Goal: Task Accomplishment & Management: Manage account settings

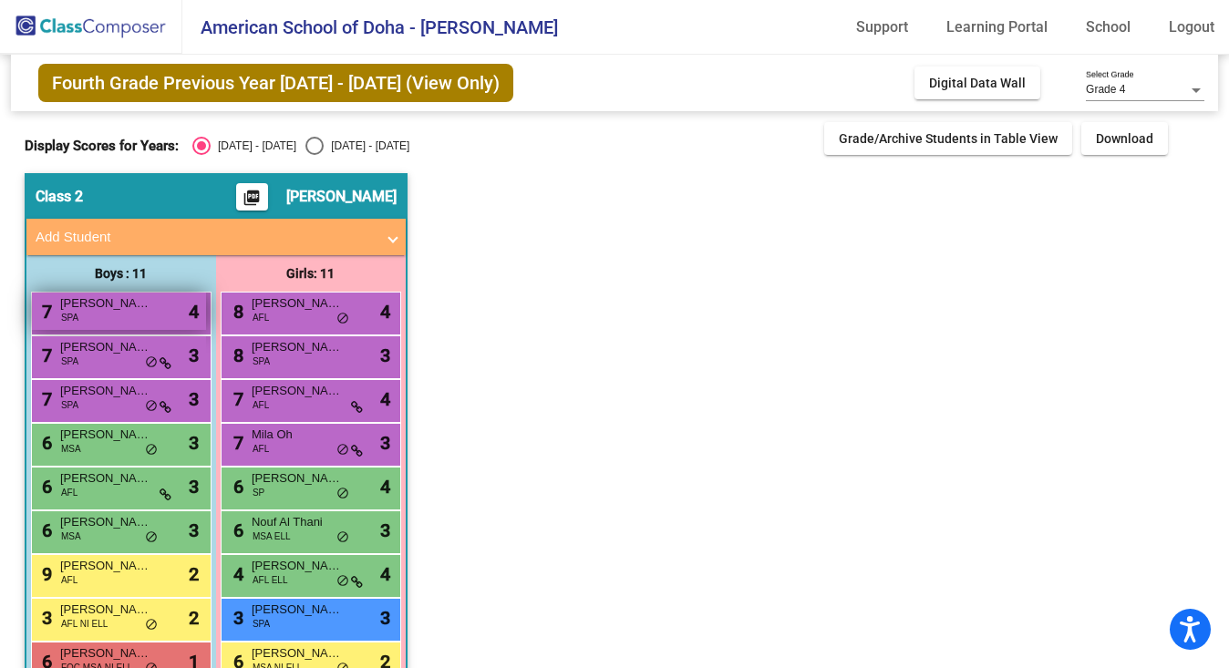
click at [101, 321] on div "7 [PERSON_NAME] SPA lock do_not_disturb_alt 4" at bounding box center [119, 311] width 174 height 37
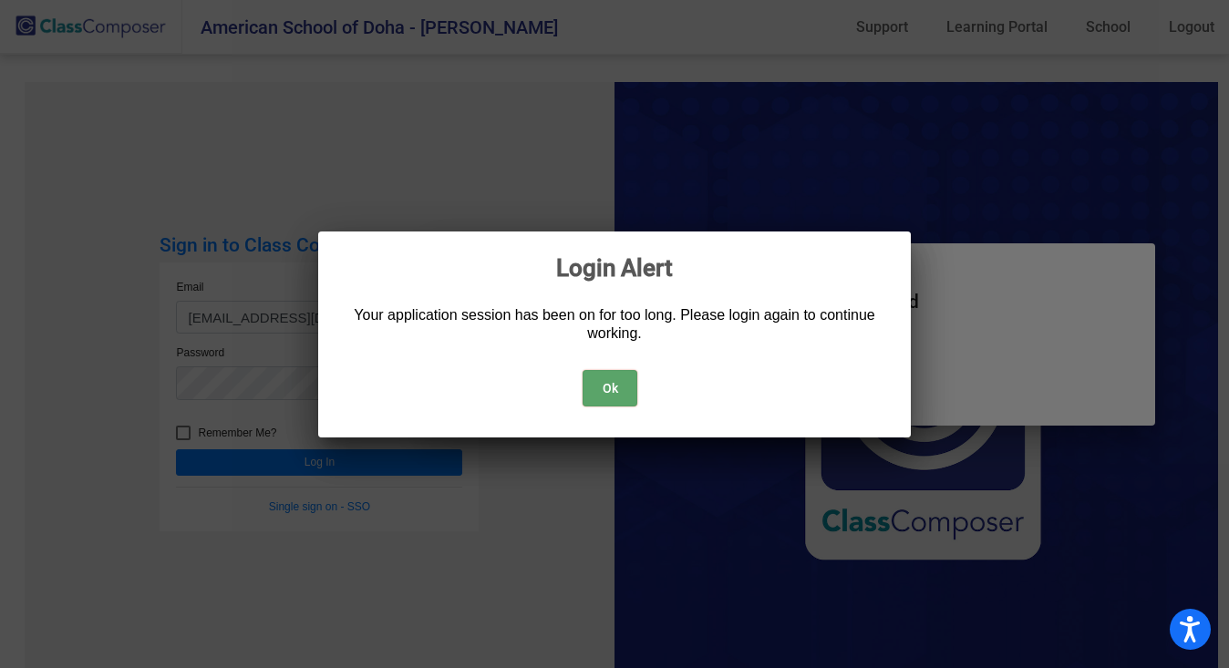
click at [608, 392] on button "Ok" at bounding box center [610, 388] width 55 height 36
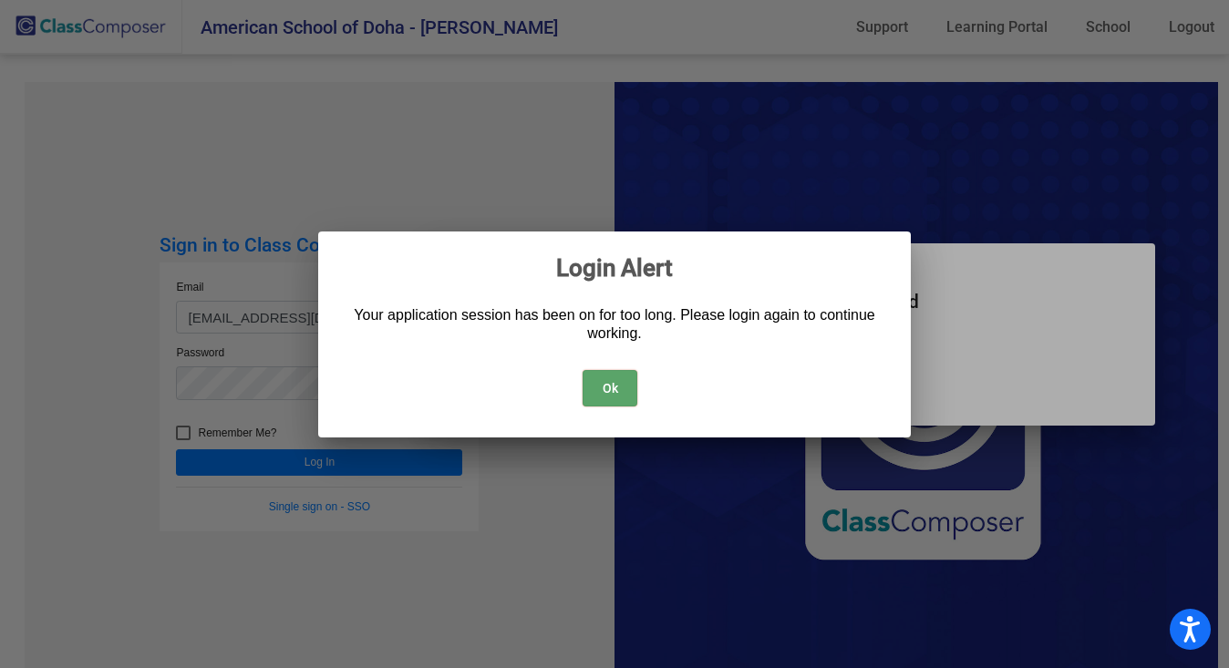
click at [604, 390] on button "Ok" at bounding box center [610, 388] width 55 height 36
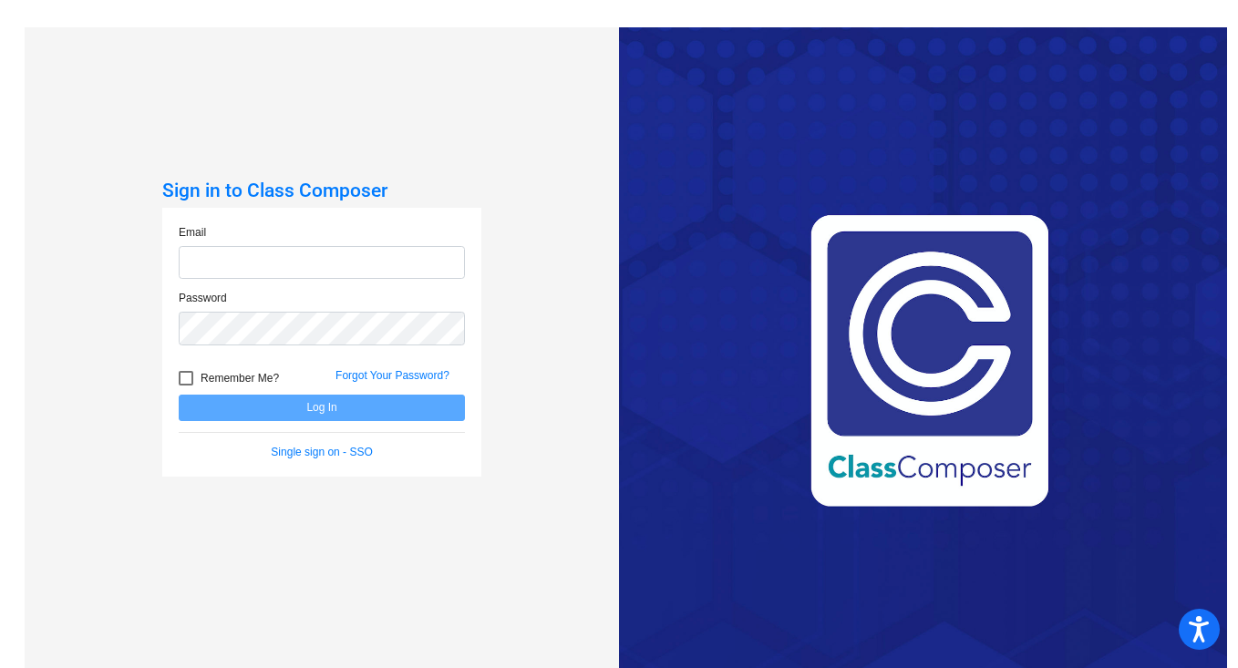
type input "[EMAIL_ADDRESS][DOMAIN_NAME]"
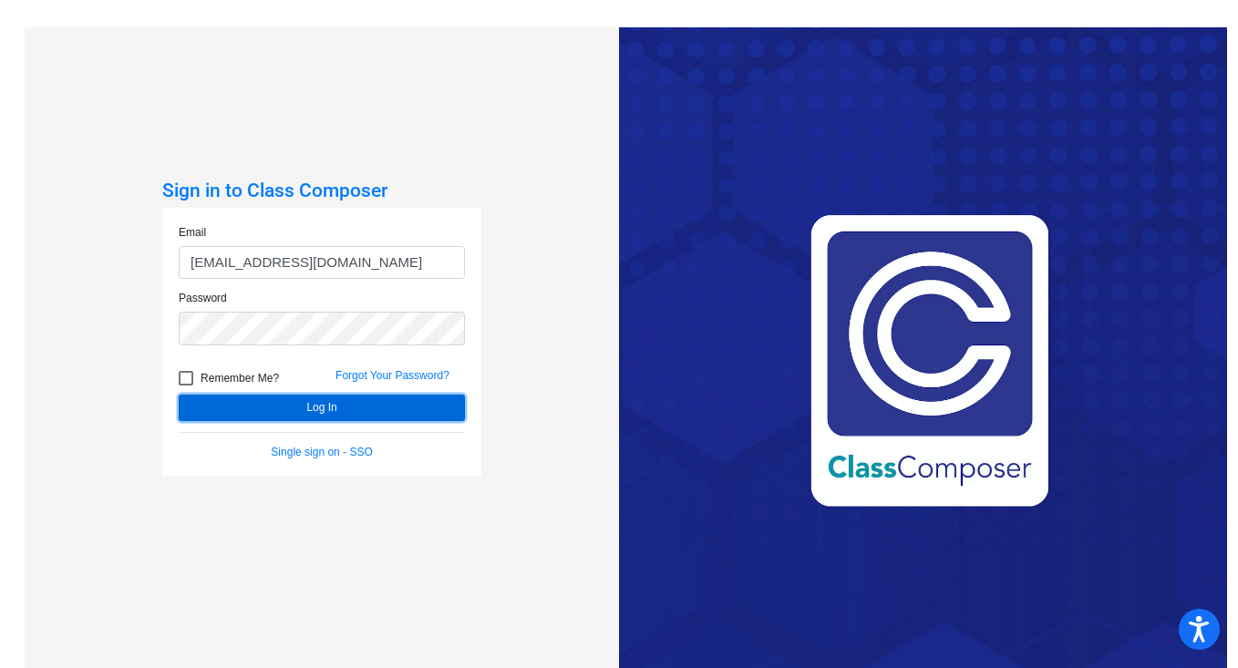
click at [353, 405] on button "Log In" at bounding box center [322, 408] width 286 height 26
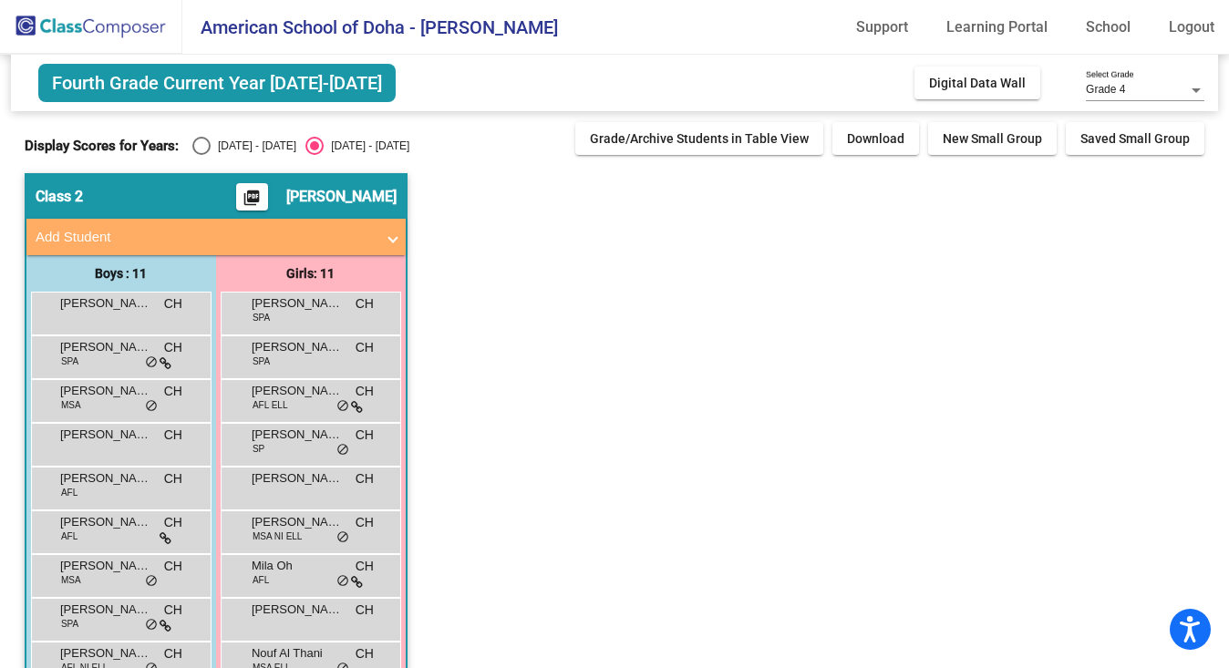
click at [194, 145] on div "Select an option" at bounding box center [201, 146] width 18 height 18
click at [201, 155] on input "[DATE] - [DATE]" at bounding box center [201, 155] width 1 height 1
radio input "true"
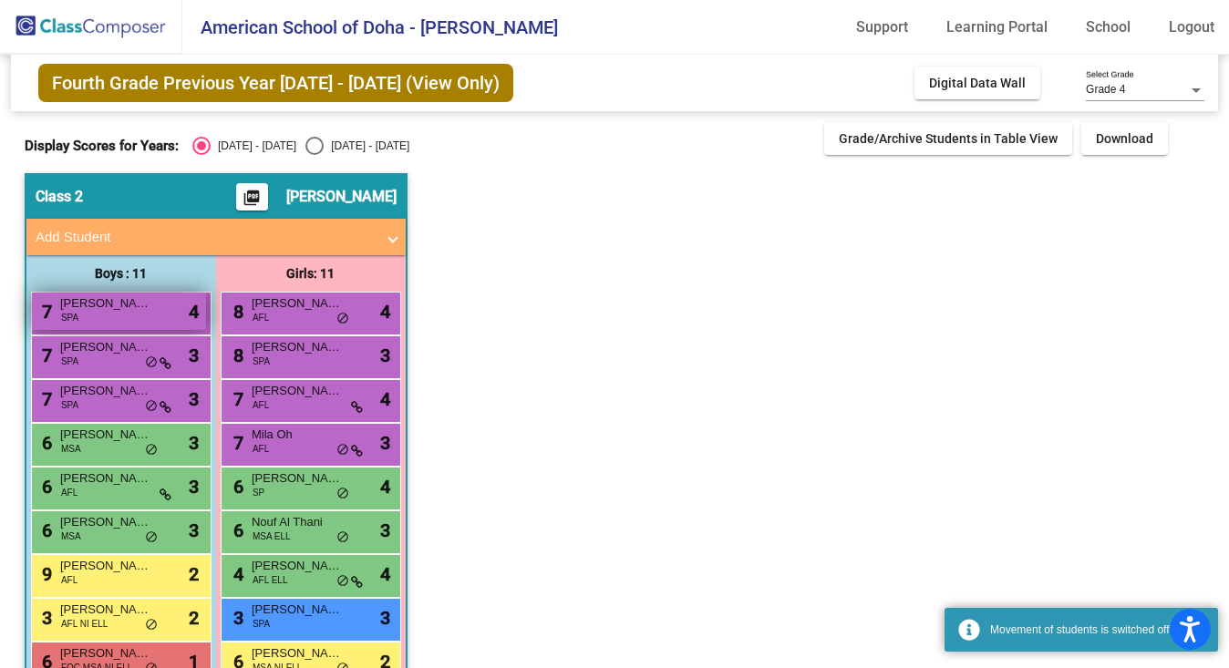
click at [137, 318] on div "7 [PERSON_NAME] SPA lock do_not_disturb_alt 4" at bounding box center [119, 311] width 174 height 37
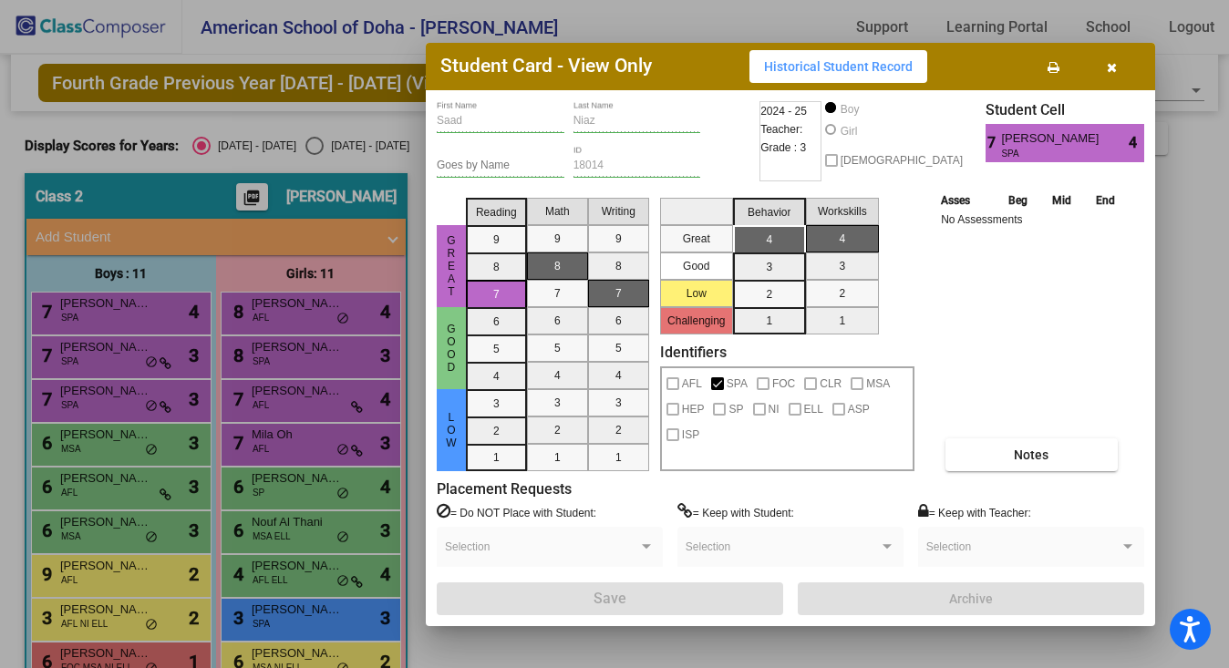
click at [1111, 64] on icon "button" at bounding box center [1112, 67] width 10 height 13
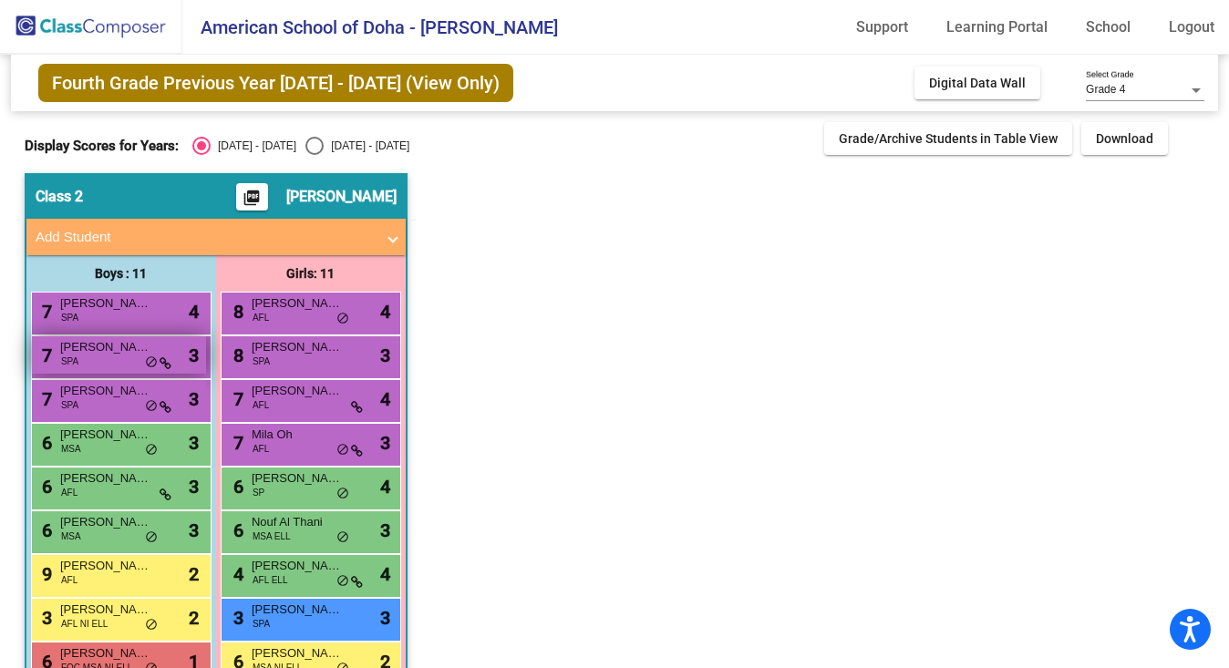
click at [125, 371] on div "7 [PERSON_NAME] SPA lock do_not_disturb_alt 3" at bounding box center [119, 354] width 174 height 37
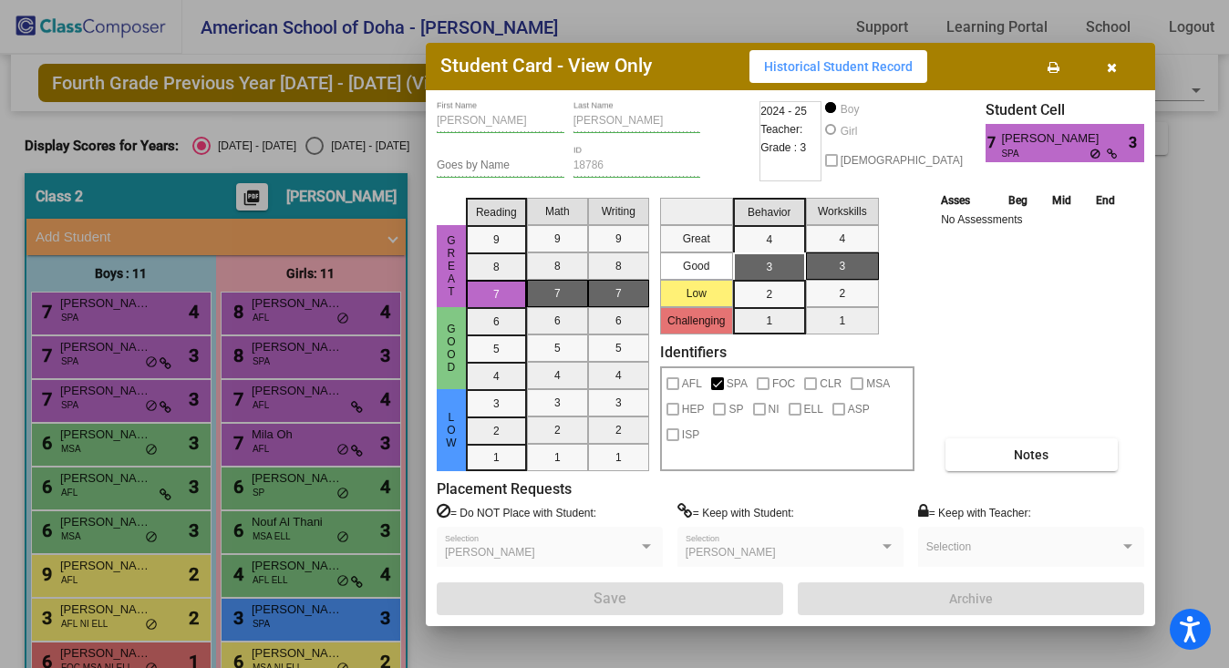
click at [1105, 62] on button "button" at bounding box center [1111, 66] width 58 height 33
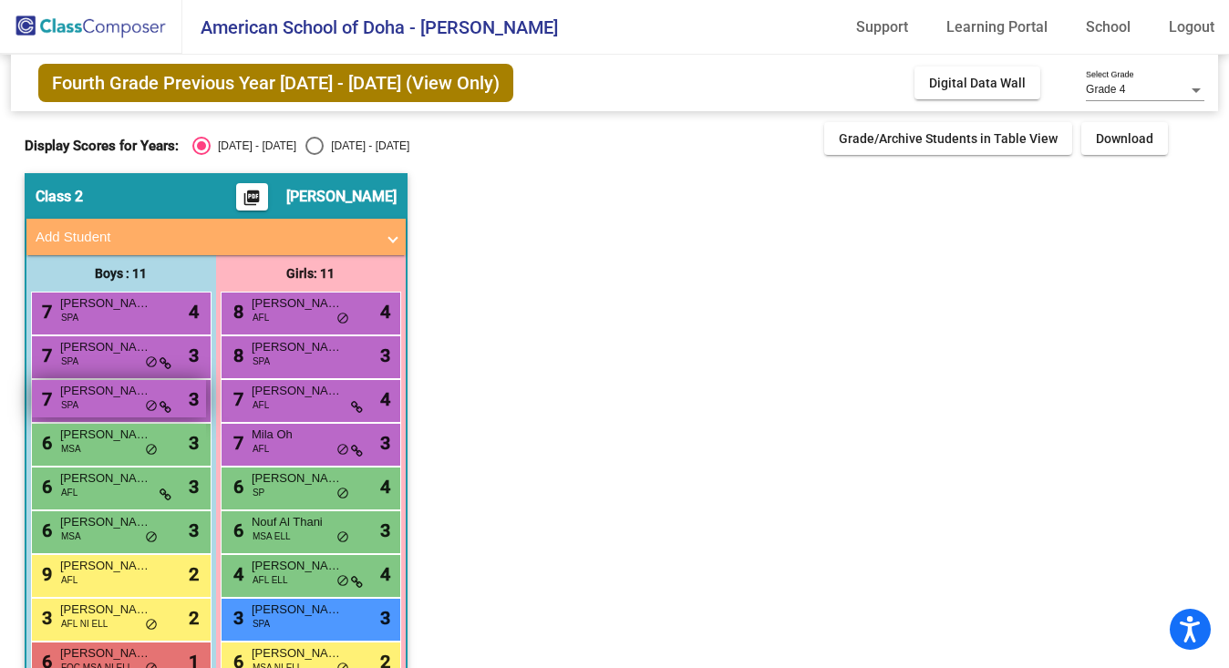
click at [91, 402] on div "7 [PERSON_NAME] SPA lock do_not_disturb_alt 3" at bounding box center [119, 398] width 174 height 37
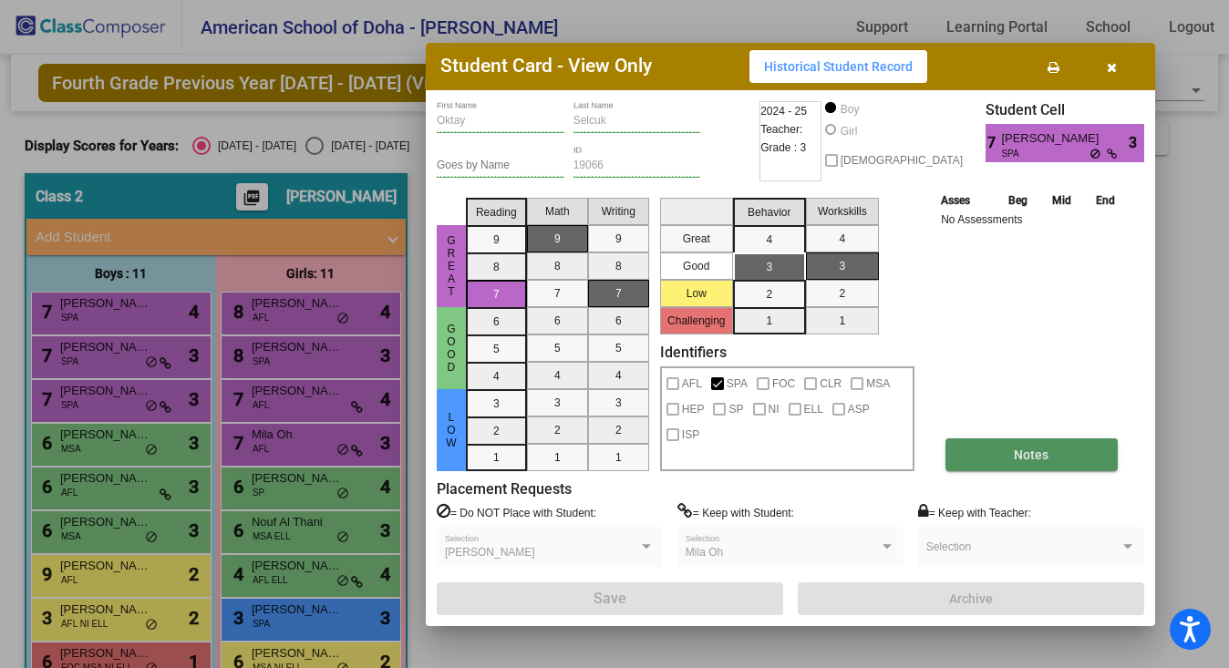
click at [1002, 465] on button "Notes" at bounding box center [1031, 455] width 172 height 33
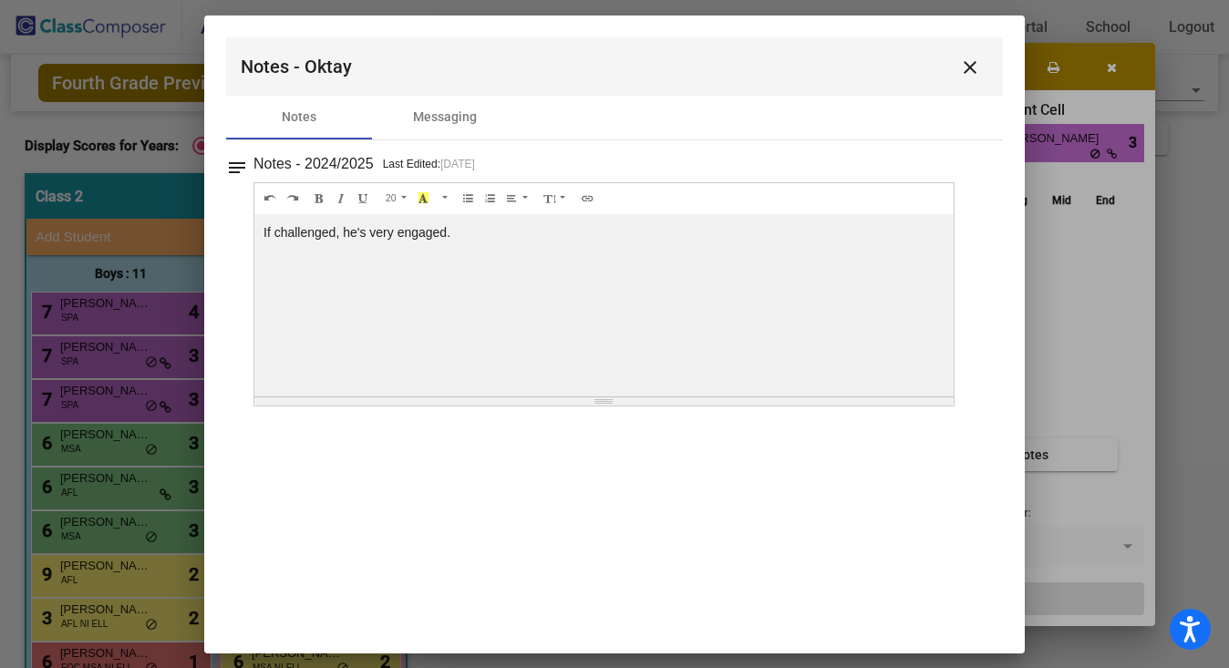
click at [970, 57] on mat-icon "close" at bounding box center [970, 68] width 22 height 22
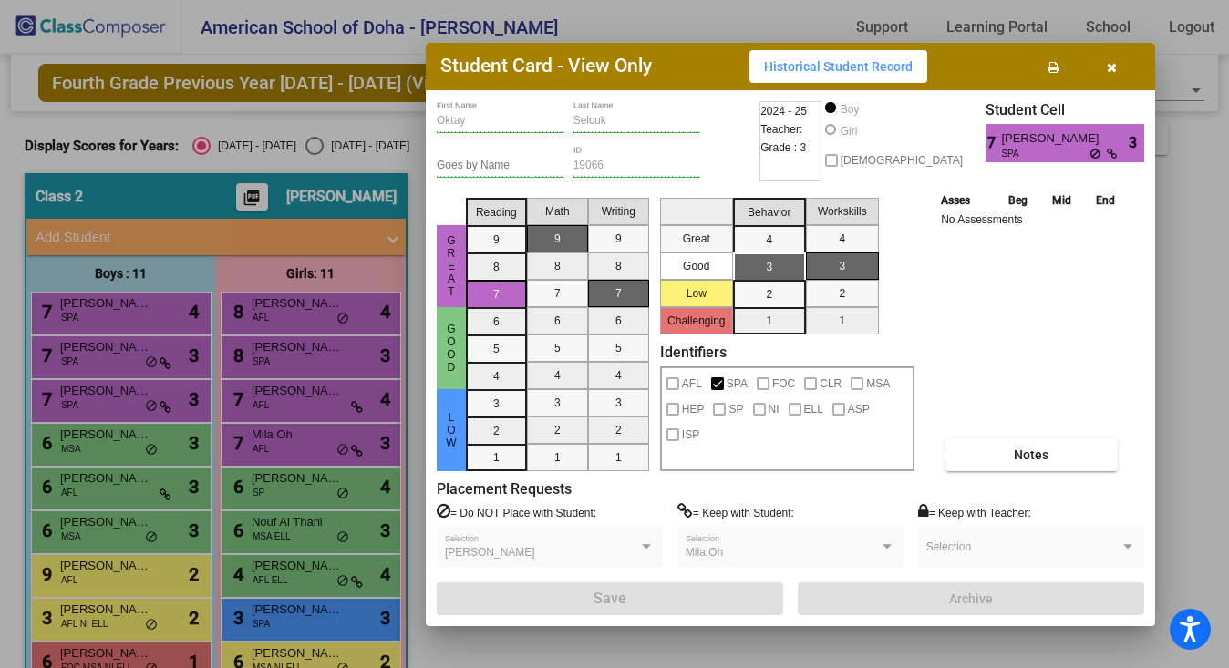
click at [1112, 62] on icon "button" at bounding box center [1112, 67] width 10 height 13
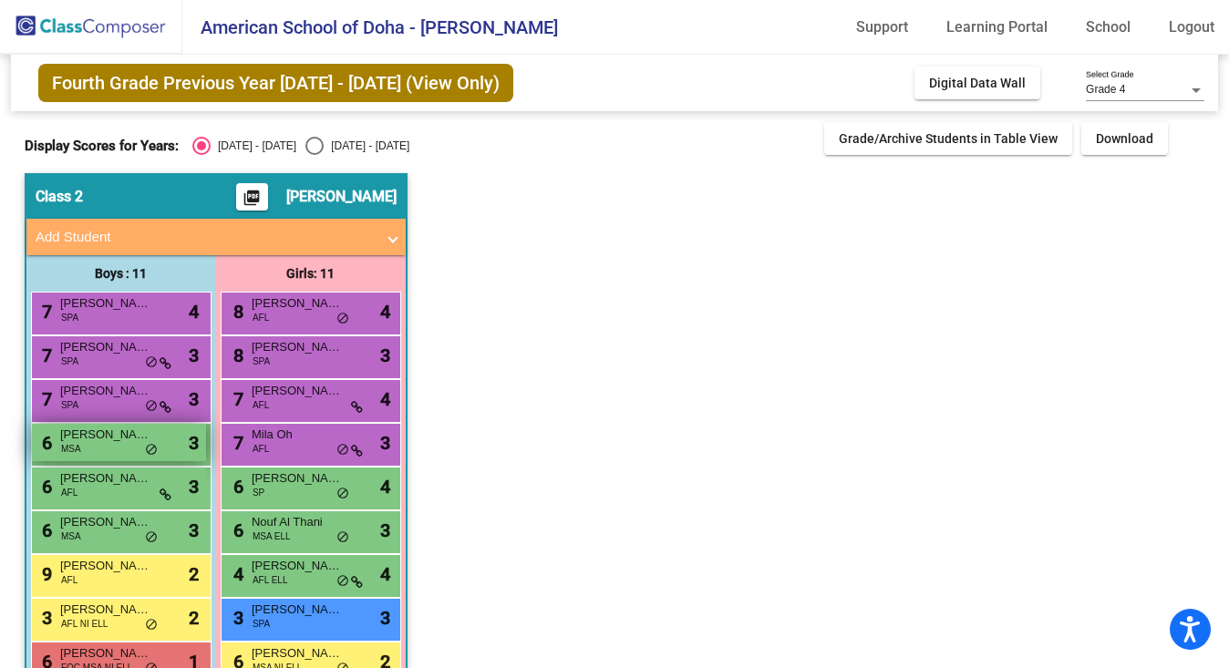
click at [112, 446] on div "6 Fares AlHamdan MSA lock do_not_disturb_alt 3" at bounding box center [119, 442] width 174 height 37
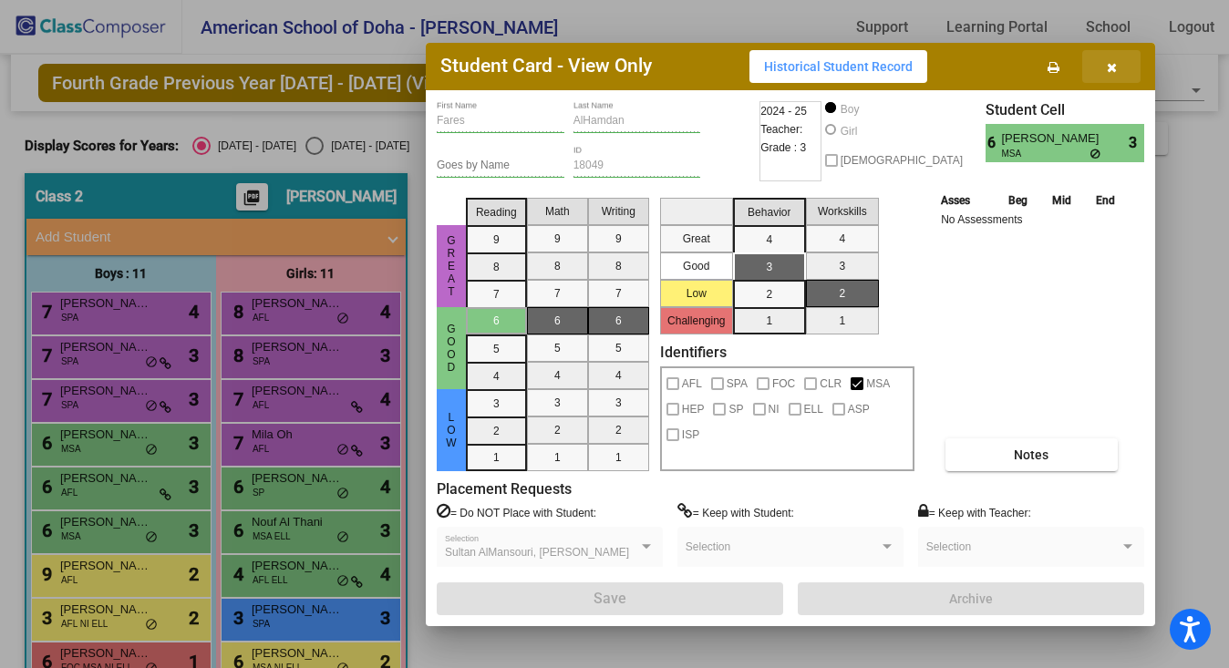
click at [1110, 66] on icon "button" at bounding box center [1112, 67] width 10 height 13
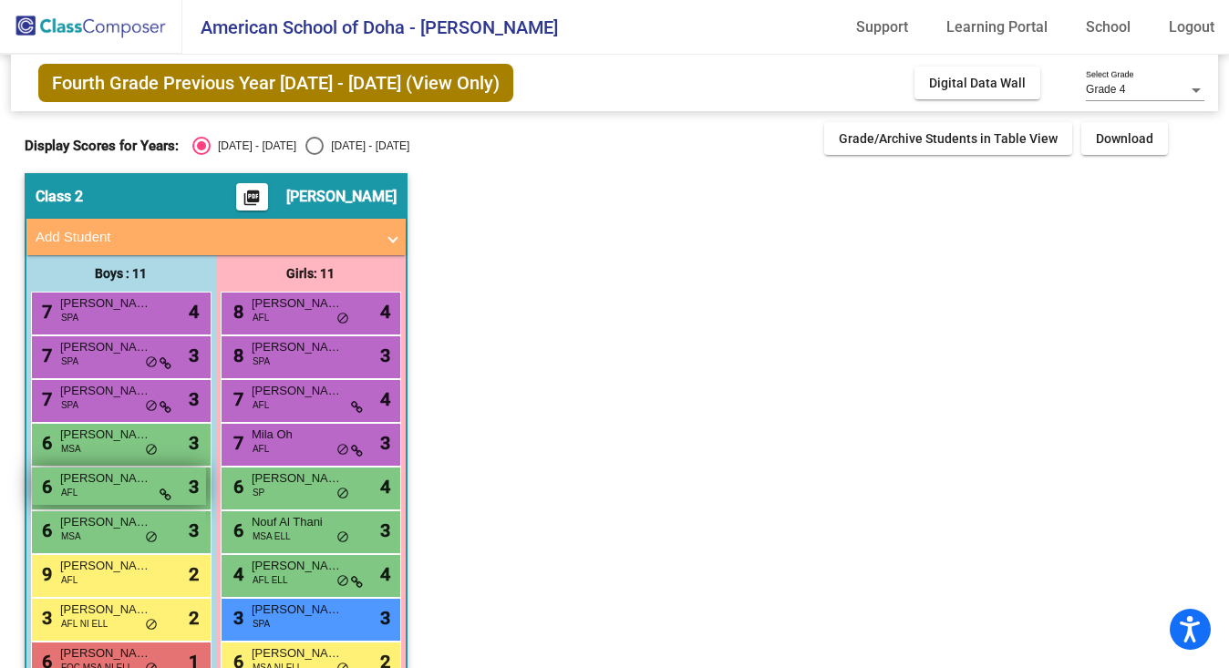
click at [127, 490] on div "6 [PERSON_NAME] AFL lock do_not_disturb_alt 3" at bounding box center [119, 486] width 174 height 37
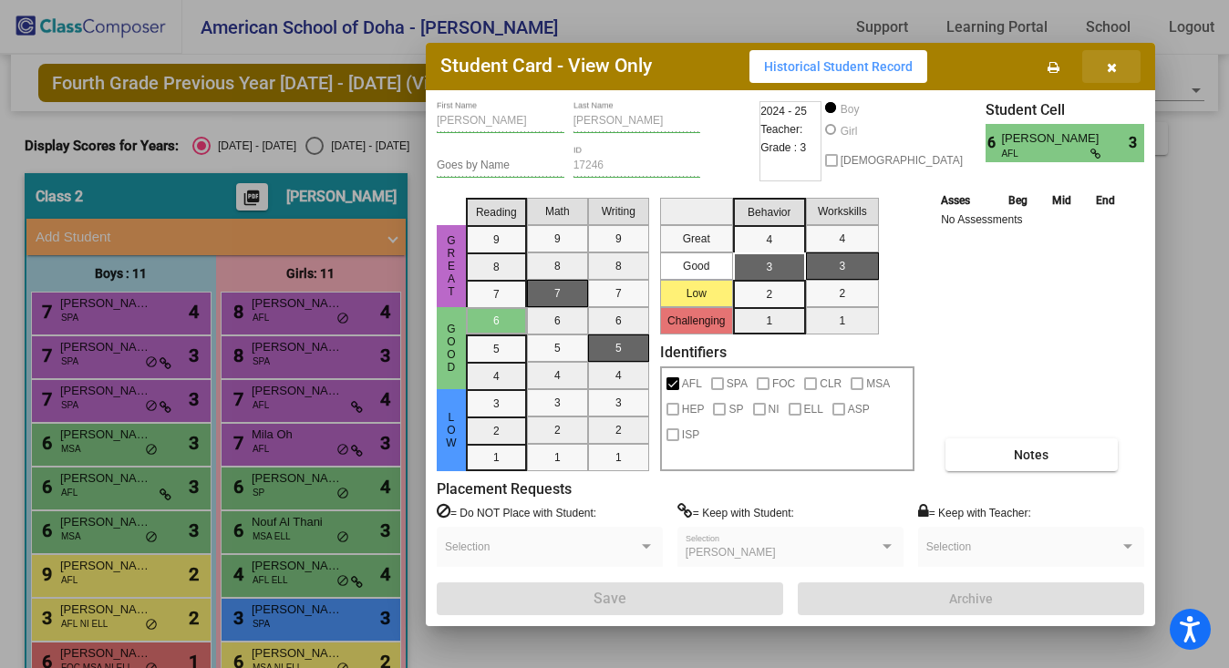
click at [1107, 65] on icon "button" at bounding box center [1112, 67] width 10 height 13
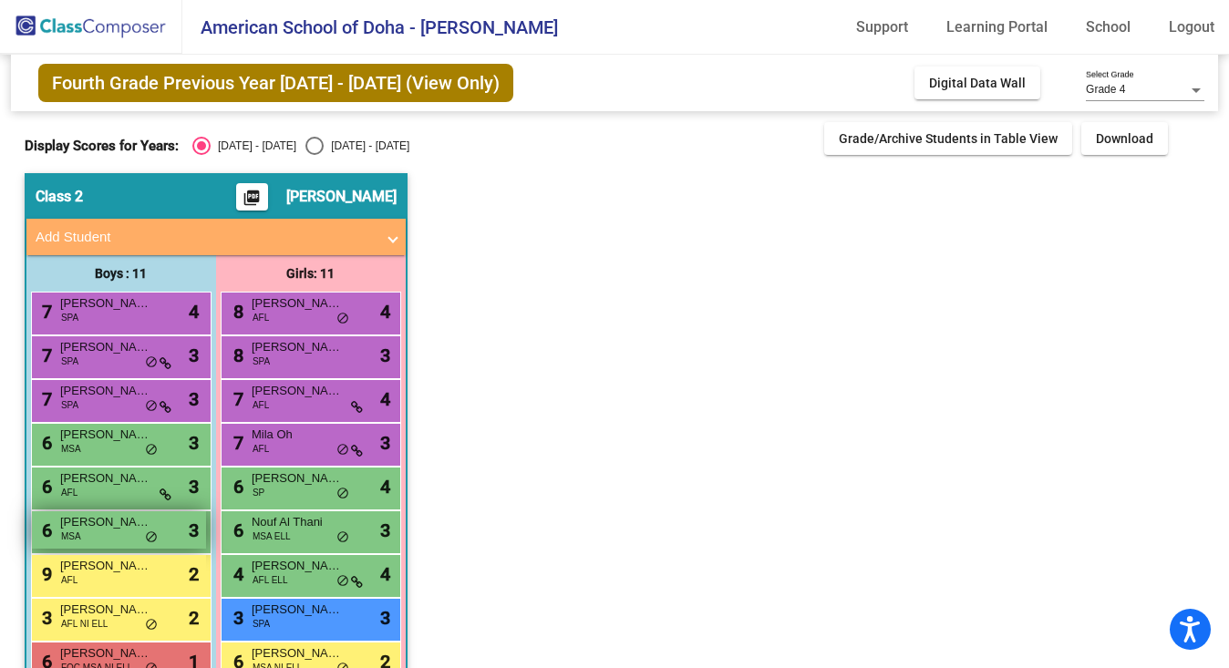
click at [143, 524] on span "[PERSON_NAME]" at bounding box center [105, 522] width 91 height 18
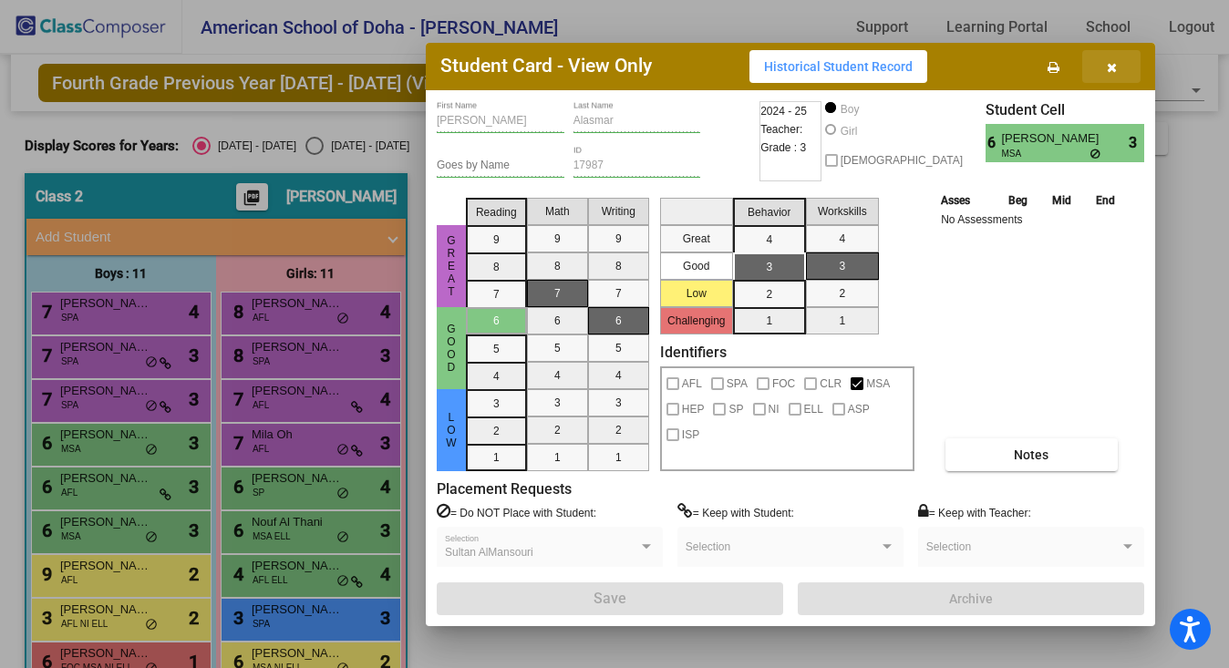
click at [1109, 62] on icon "button" at bounding box center [1112, 67] width 10 height 13
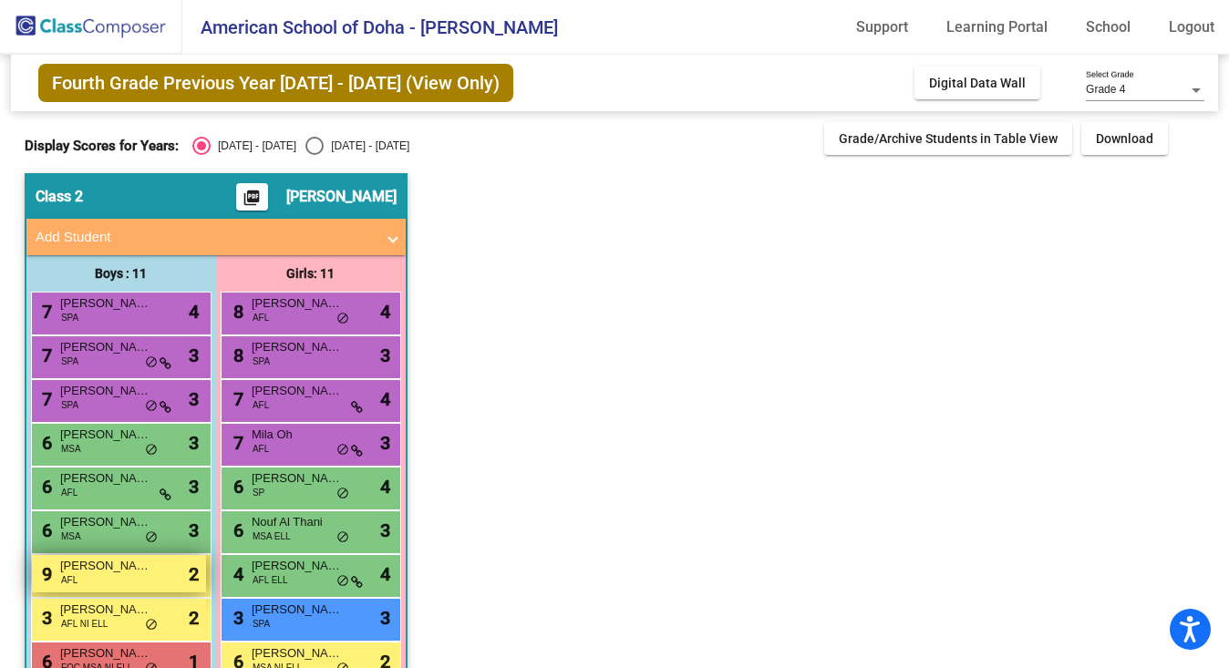
click at [187, 570] on div "9 [PERSON_NAME] -[PERSON_NAME] AFL lock do_not_disturb_alt 2" at bounding box center [119, 573] width 174 height 37
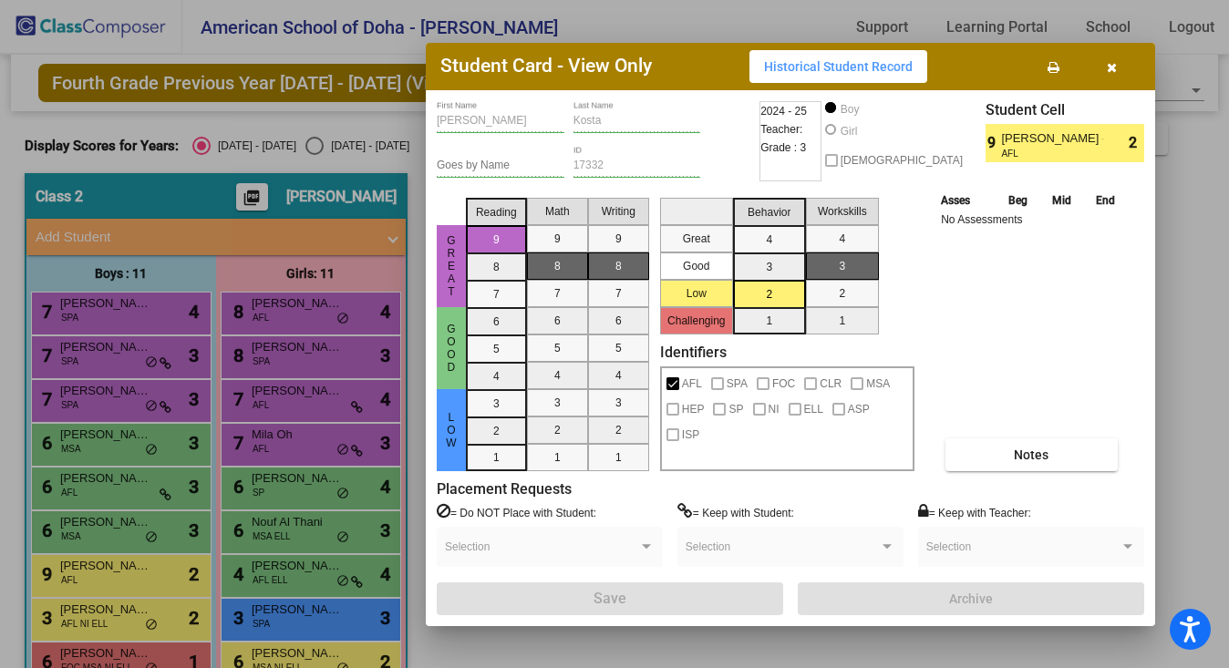
click at [1115, 64] on icon "button" at bounding box center [1112, 67] width 10 height 13
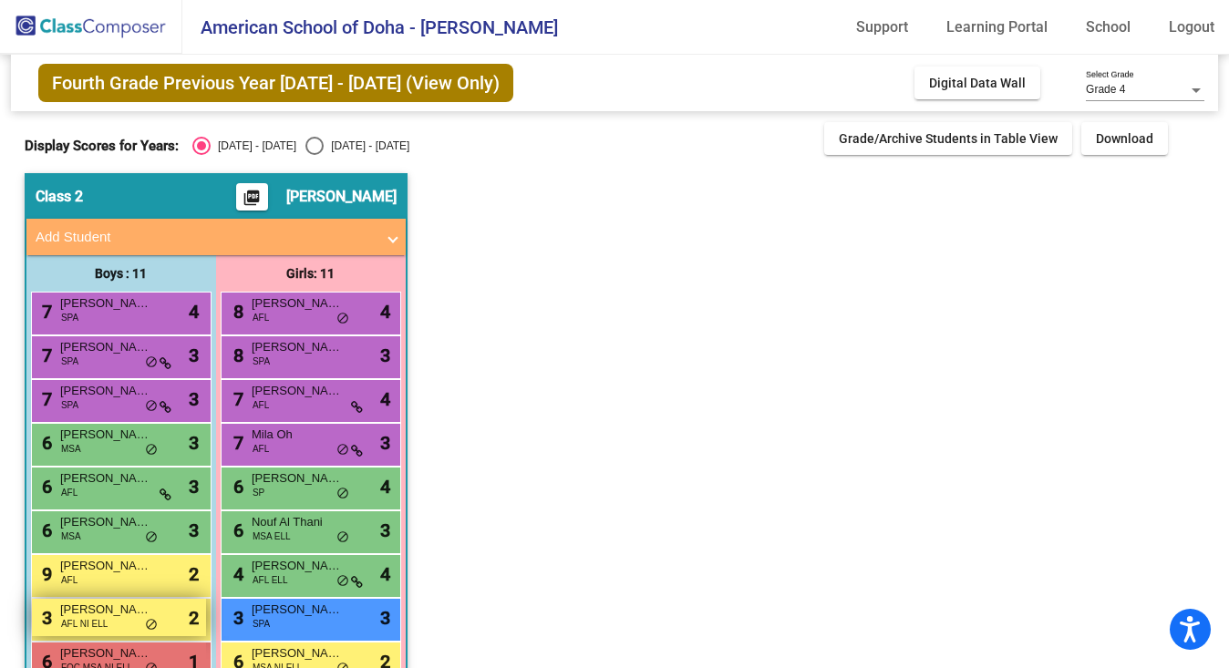
click at [116, 604] on span "[PERSON_NAME]" at bounding box center [105, 610] width 91 height 18
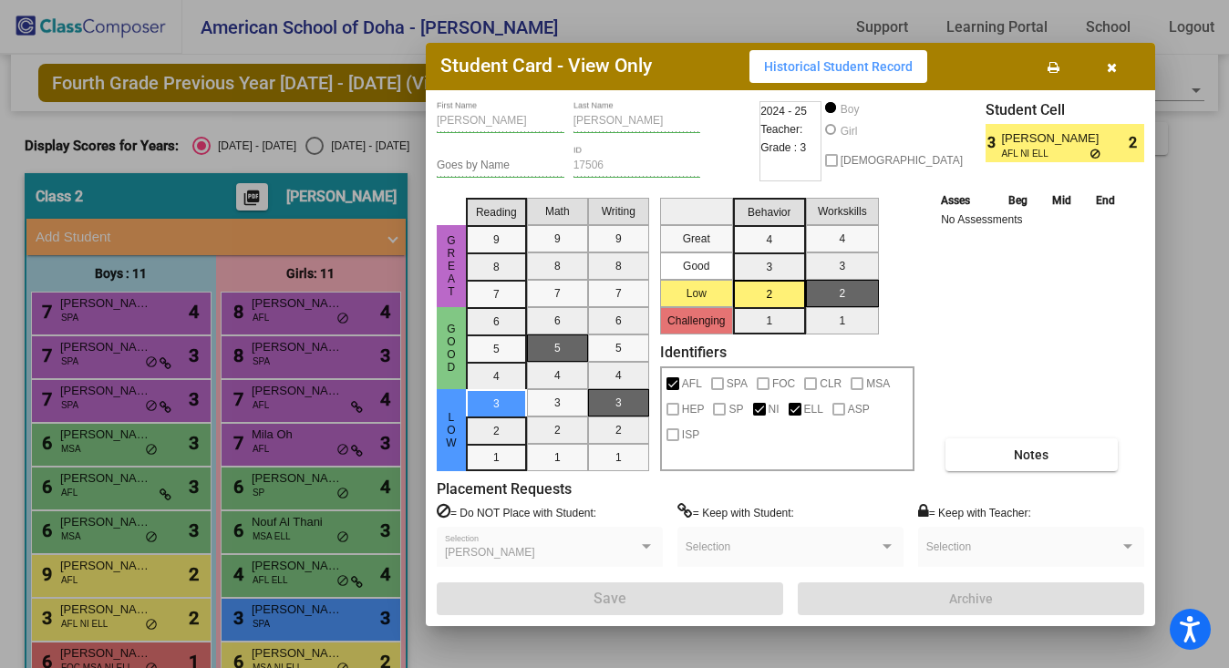
click at [1111, 61] on icon "button" at bounding box center [1112, 67] width 10 height 13
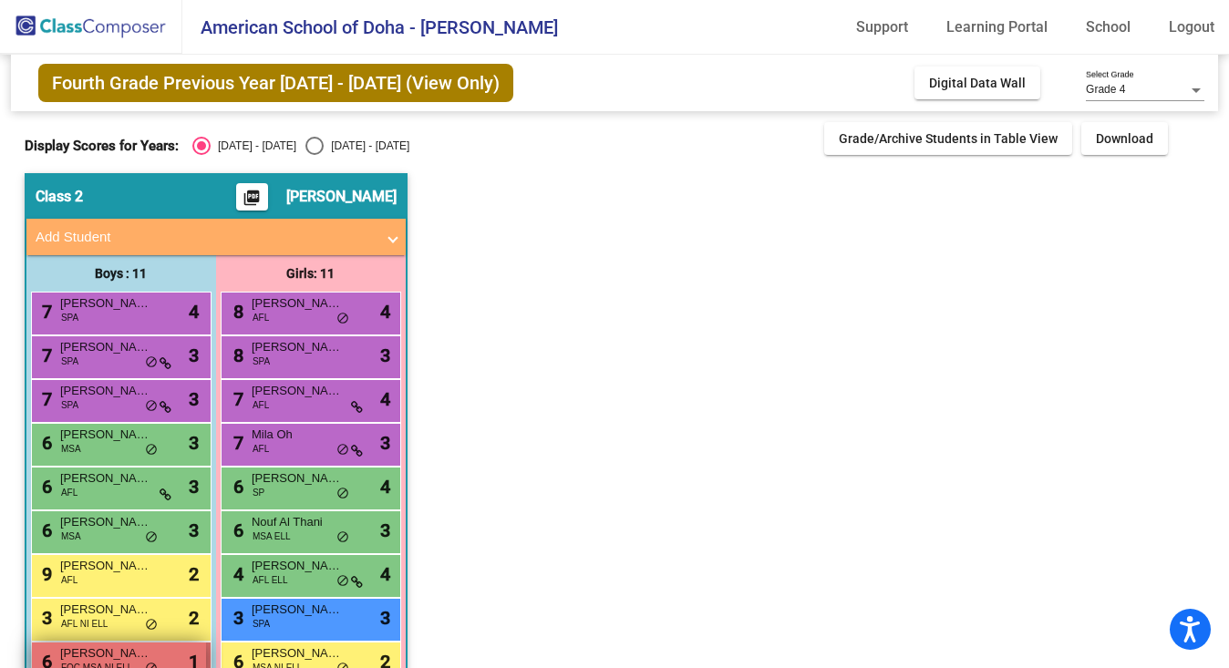
click at [143, 653] on span "[PERSON_NAME]" at bounding box center [105, 654] width 91 height 18
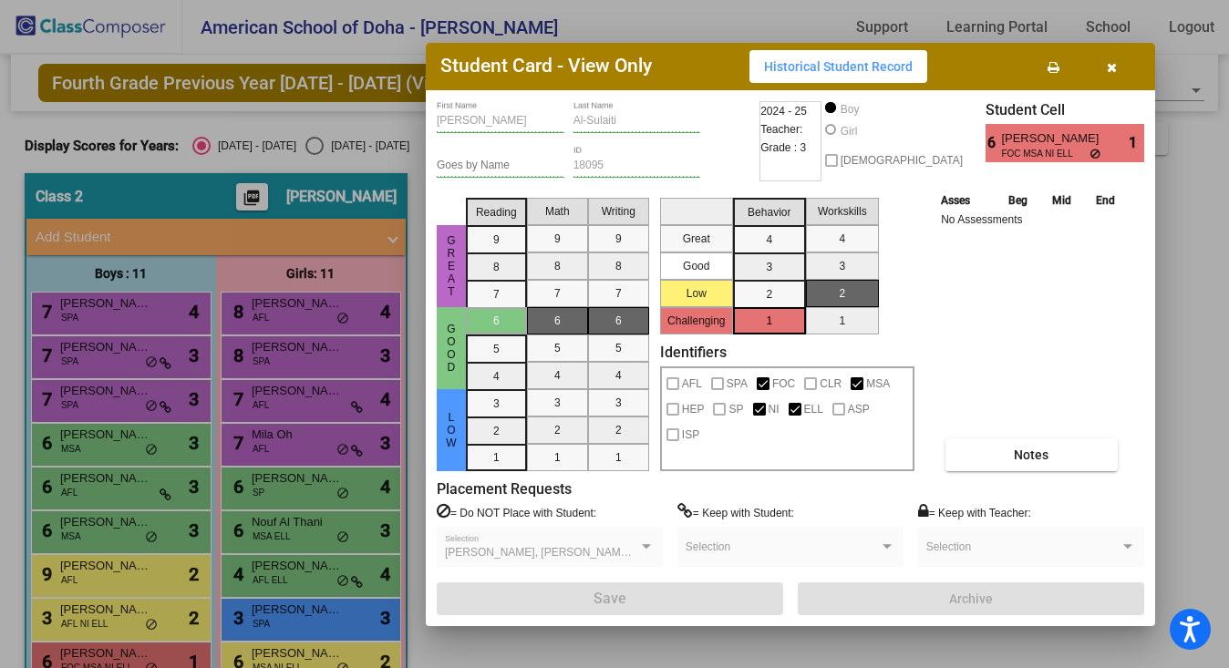
click at [1109, 65] on icon "button" at bounding box center [1112, 67] width 10 height 13
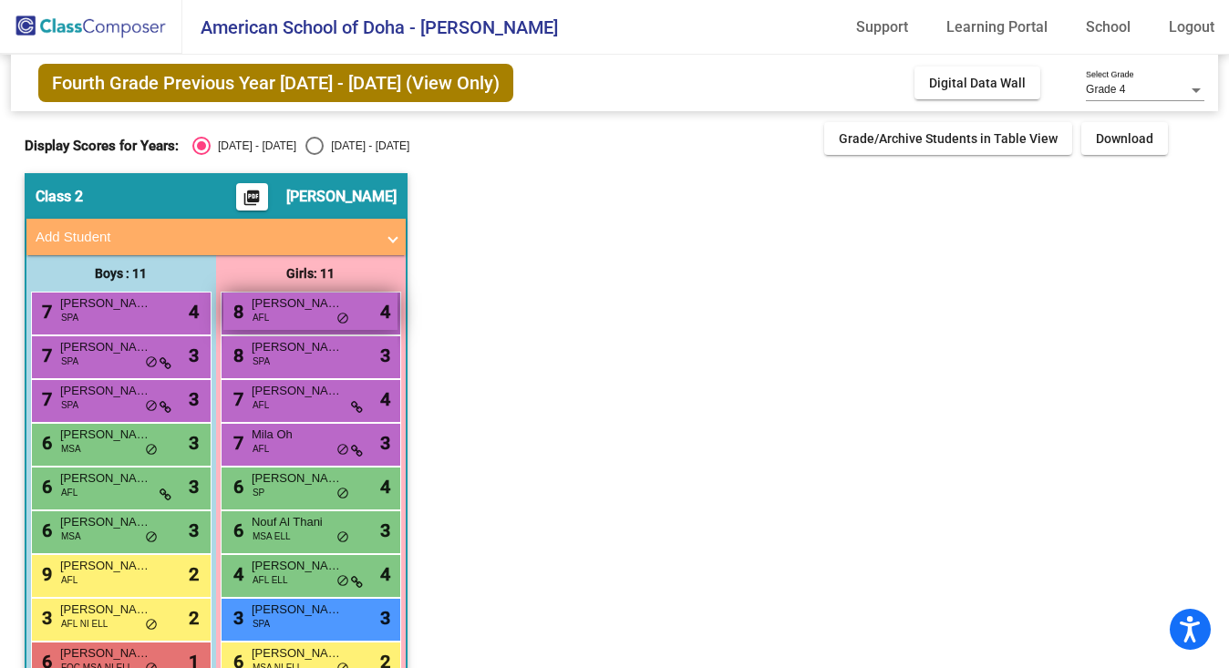
click at [269, 315] on div "8 [PERSON_NAME] AFL lock do_not_disturb_alt 4" at bounding box center [310, 311] width 174 height 37
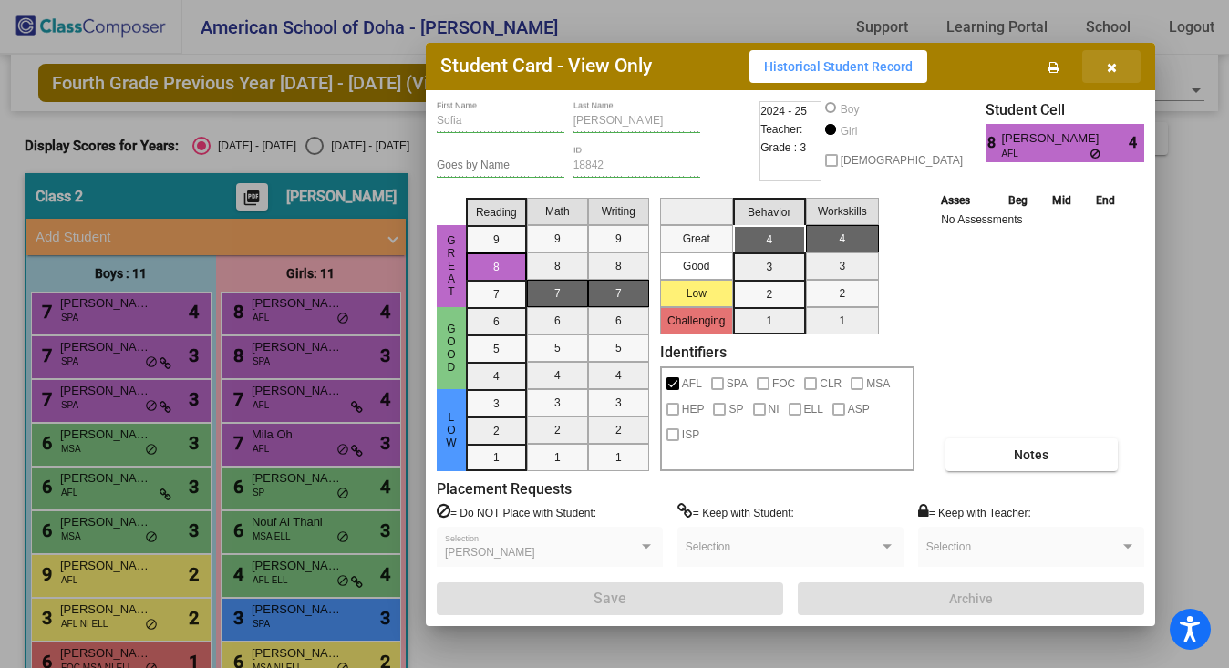
click at [1104, 62] on button "button" at bounding box center [1111, 66] width 58 height 33
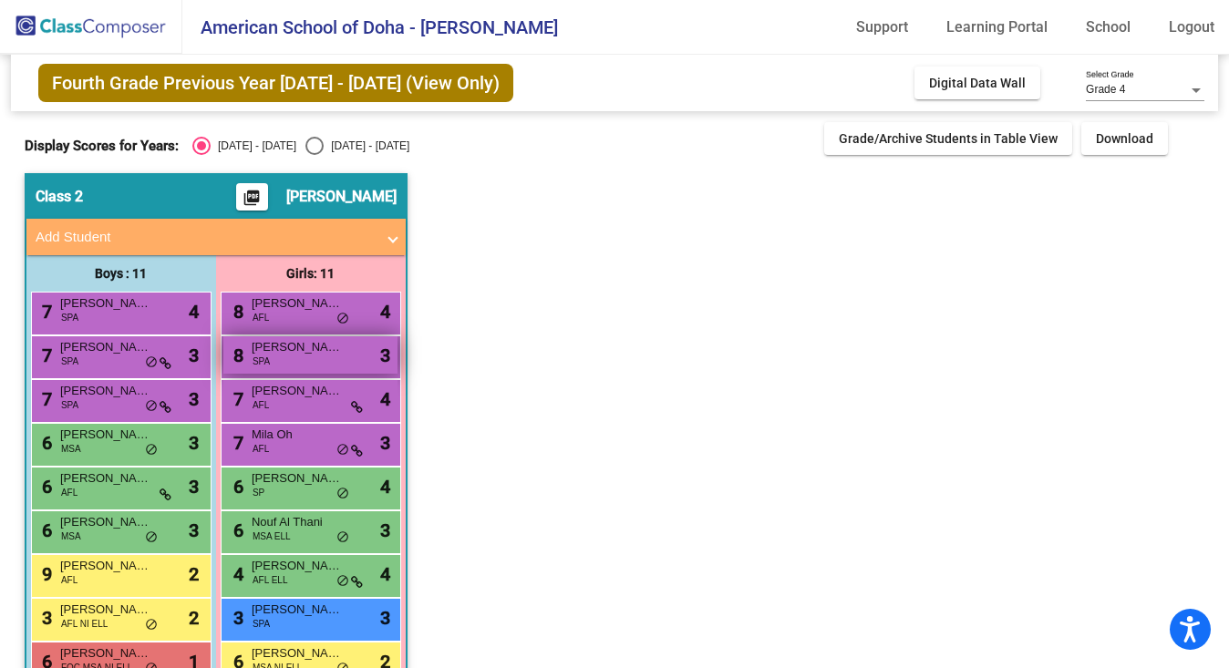
click at [344, 349] on div "8 [PERSON_NAME] SPA lock do_not_disturb_alt 3" at bounding box center [310, 354] width 174 height 37
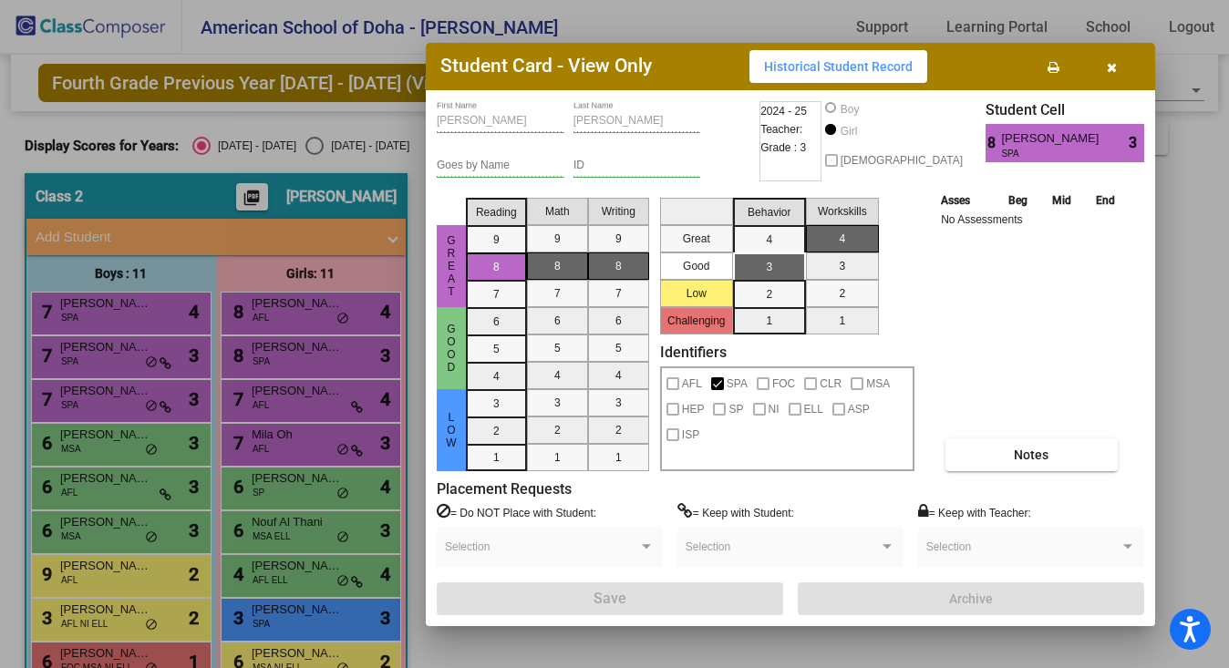
click at [1109, 66] on icon "button" at bounding box center [1112, 67] width 10 height 13
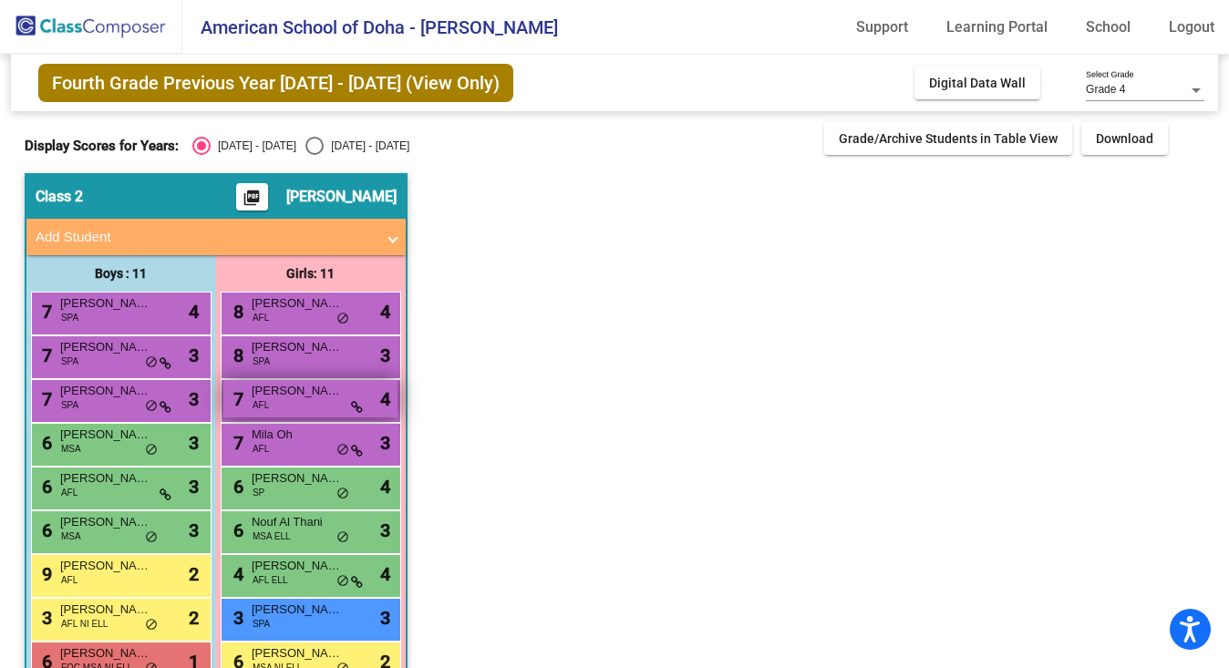
click at [321, 406] on div "7 [PERSON_NAME] AFL lock do_not_disturb_alt 4" at bounding box center [310, 398] width 174 height 37
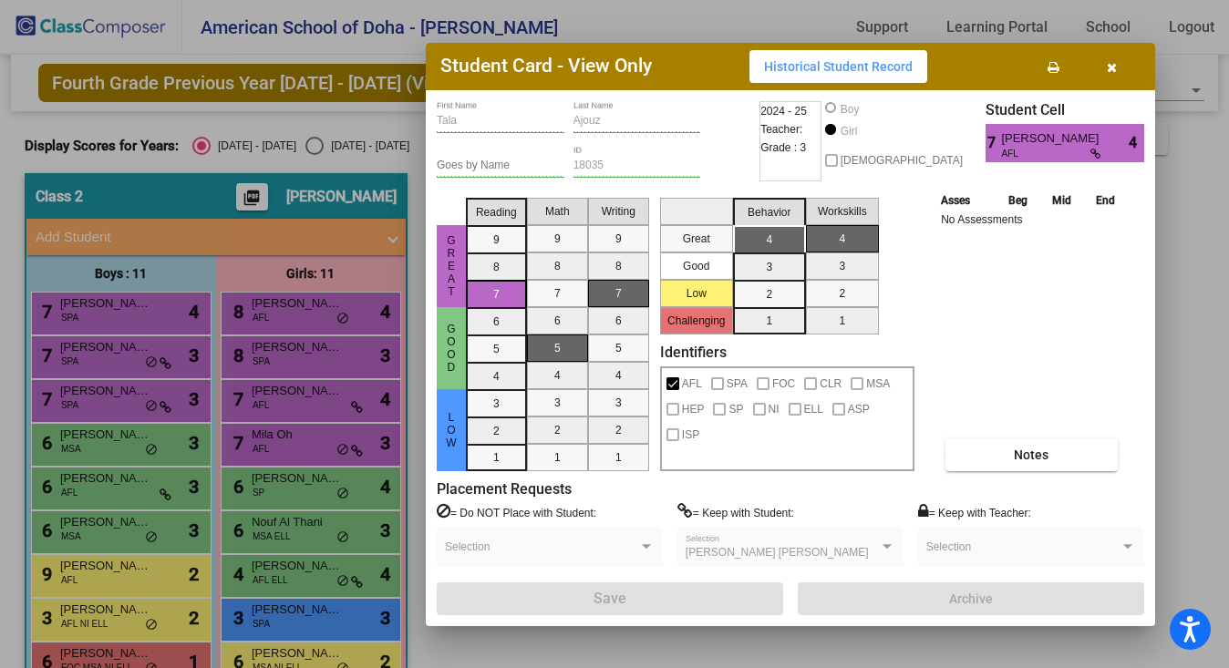
click at [1112, 64] on icon "button" at bounding box center [1112, 67] width 10 height 13
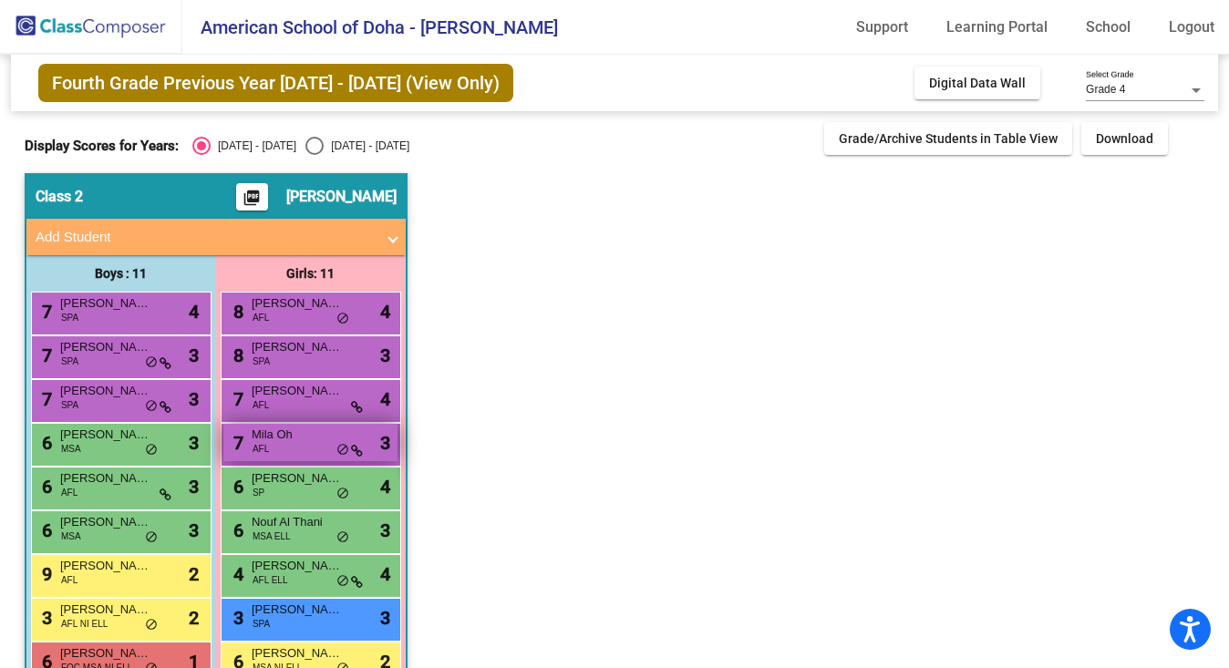
click at [302, 443] on div "7 Mila Oh AFL lock do_not_disturb_alt 3" at bounding box center [310, 442] width 174 height 37
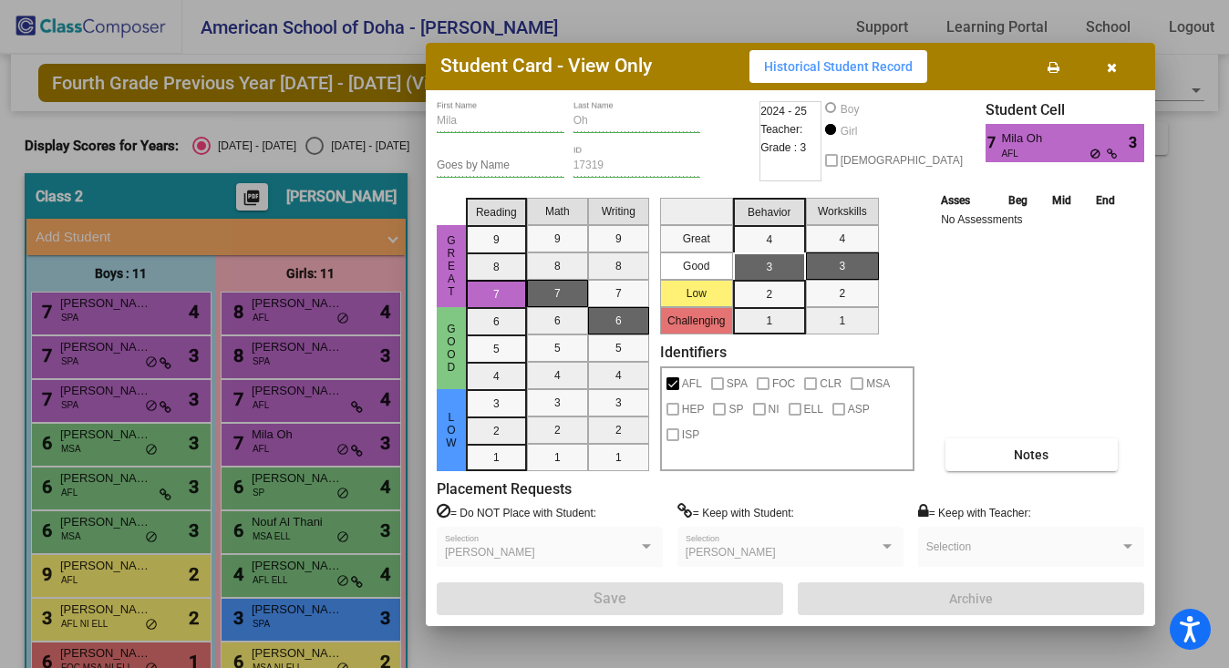
click at [1110, 65] on icon "button" at bounding box center [1112, 67] width 10 height 13
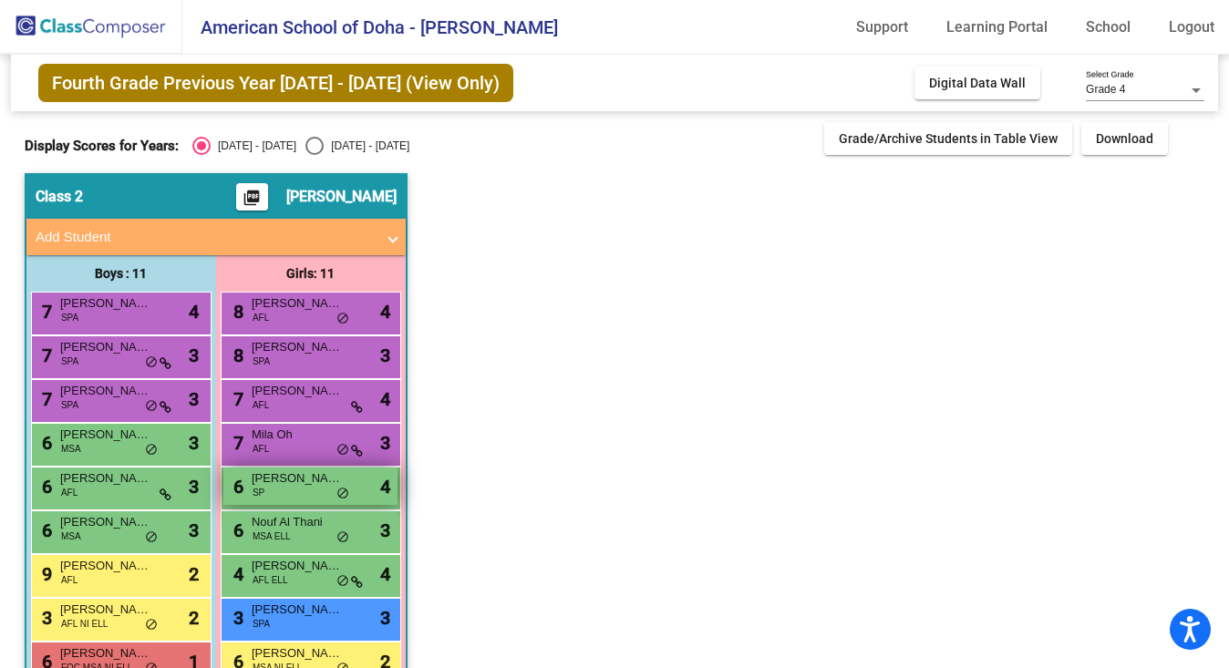
click at [258, 494] on span "SP" at bounding box center [259, 493] width 12 height 14
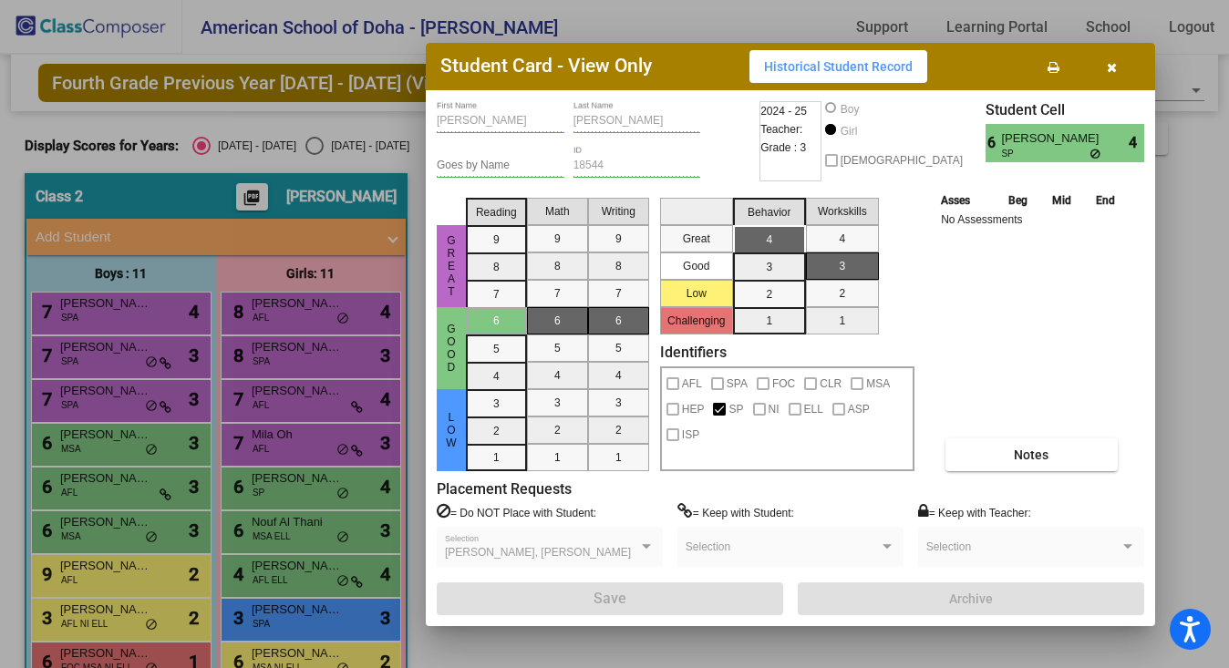
click at [1114, 64] on icon "button" at bounding box center [1112, 67] width 10 height 13
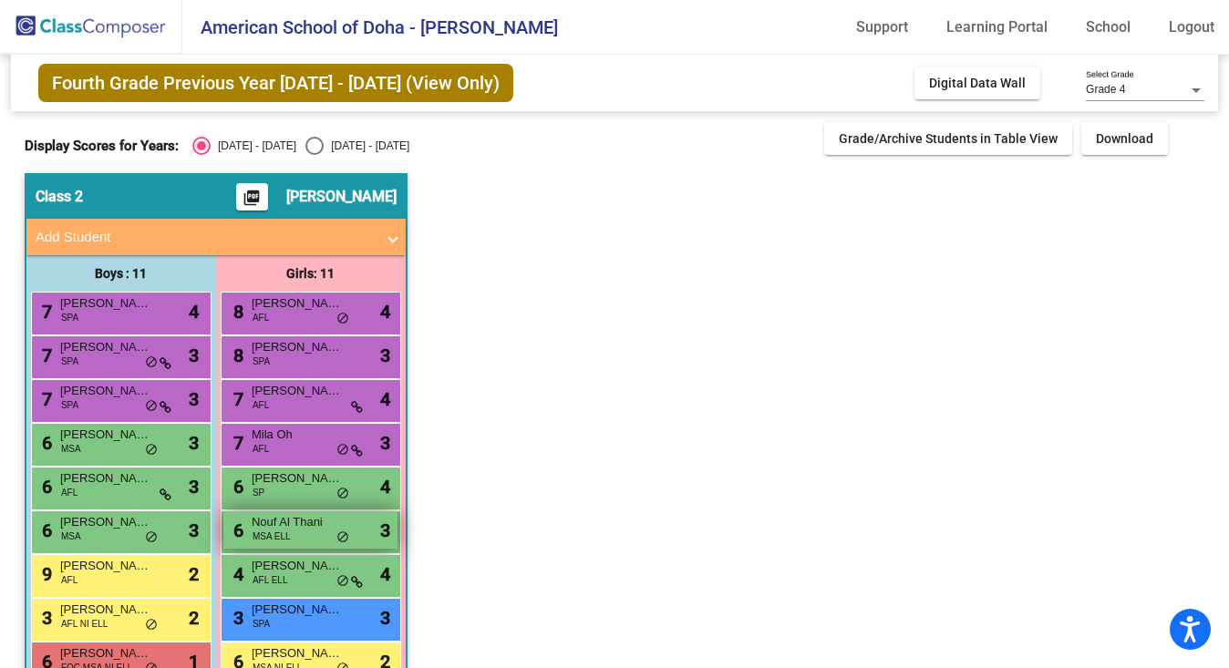
click at [292, 529] on span "Nouf Al Thani" at bounding box center [297, 522] width 91 height 18
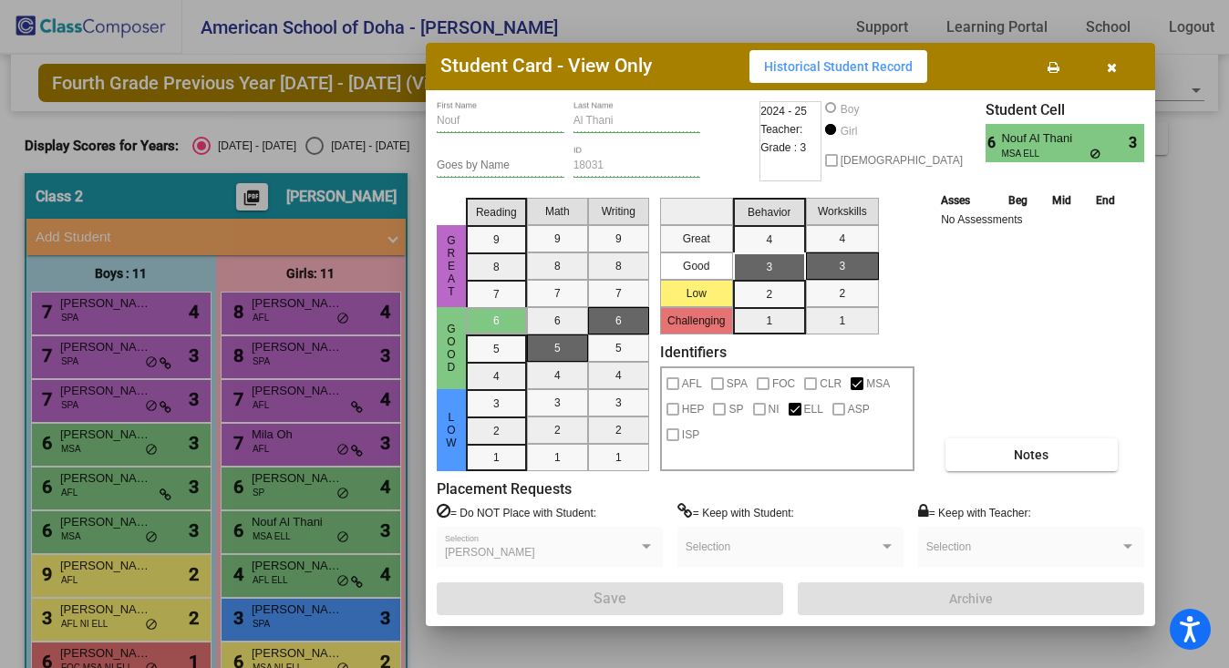
click at [1115, 62] on icon "button" at bounding box center [1112, 67] width 10 height 13
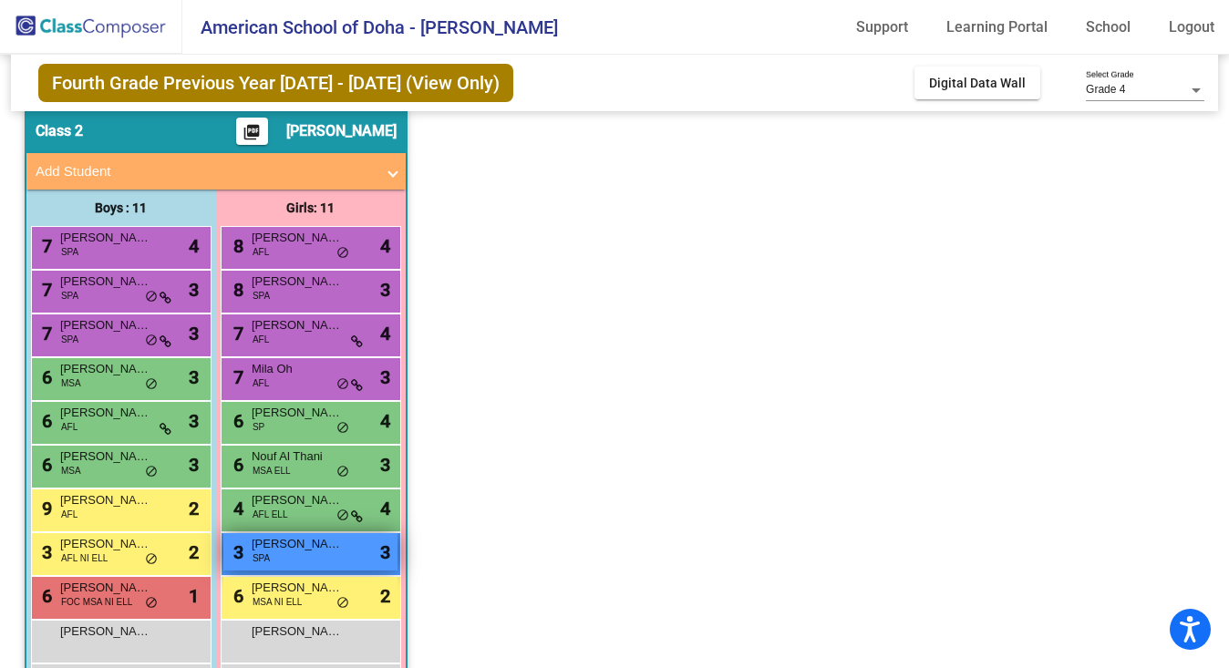
scroll to position [70, 0]
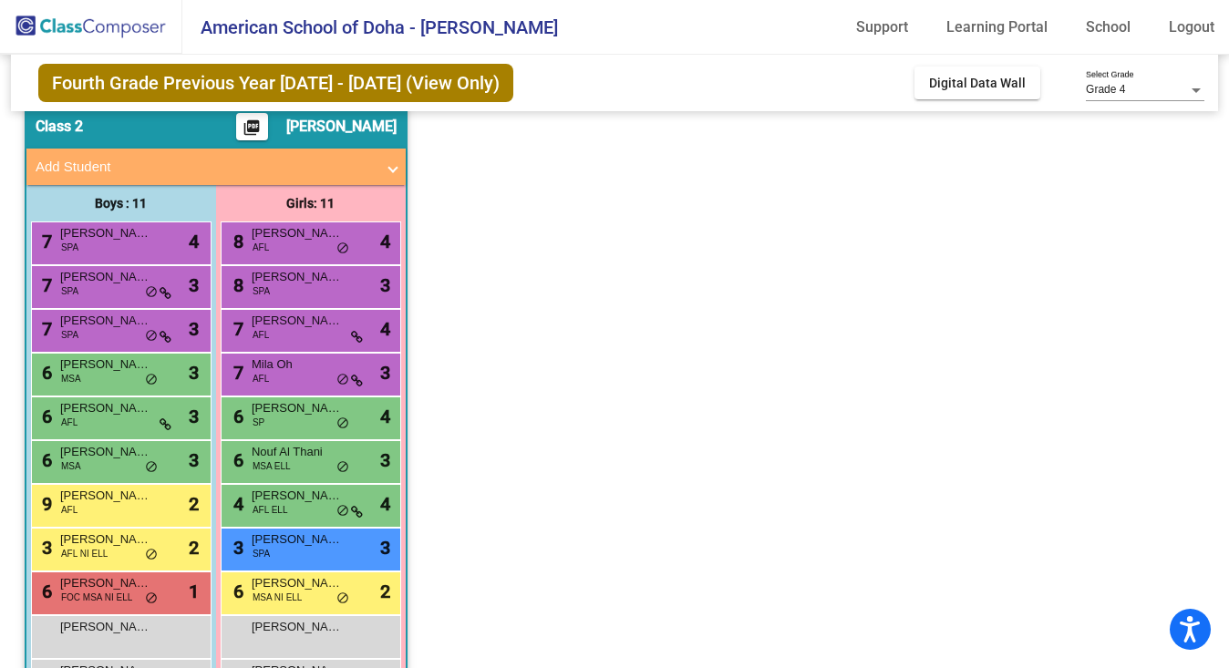
click at [317, 614] on div "6 Lulwa [PERSON_NAME] MSA NI ELL lock do_not_disturb_alt 2" at bounding box center [311, 594] width 181 height 44
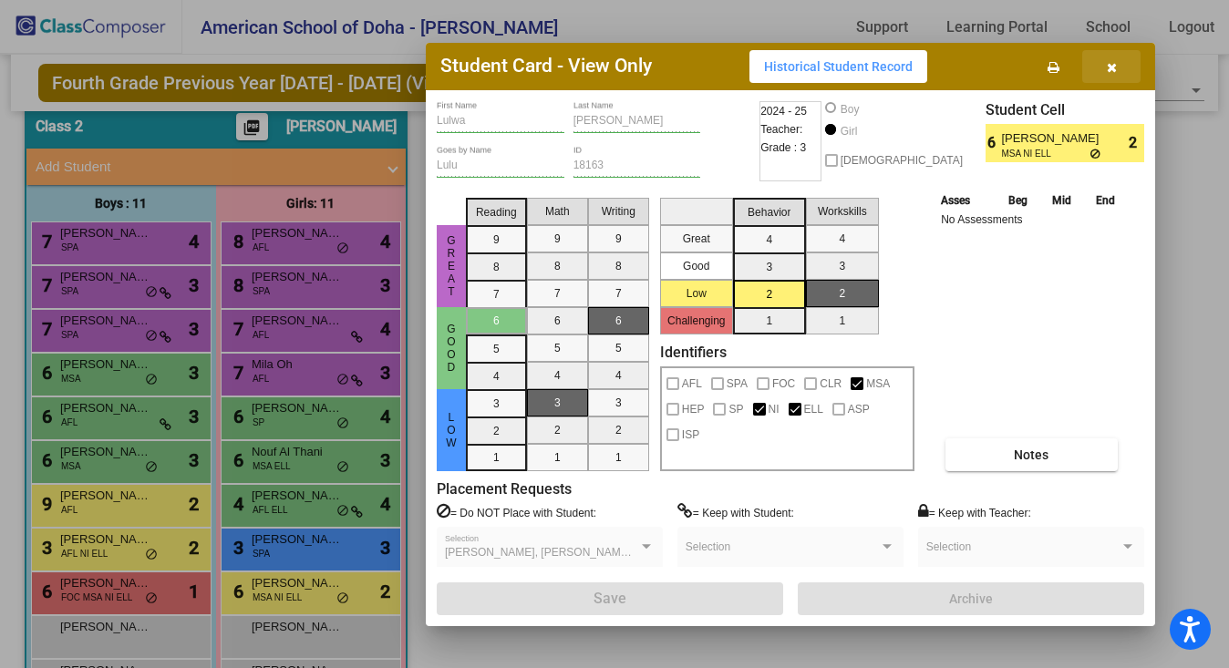
click at [1112, 61] on icon "button" at bounding box center [1112, 67] width 10 height 13
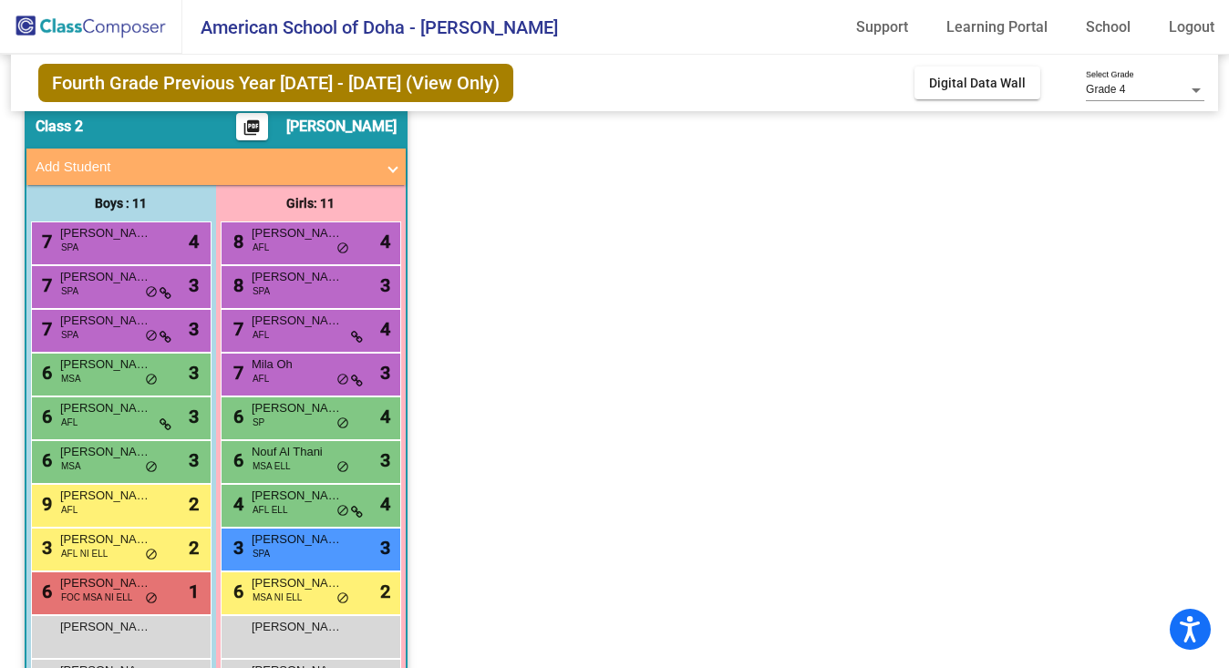
scroll to position [0, 0]
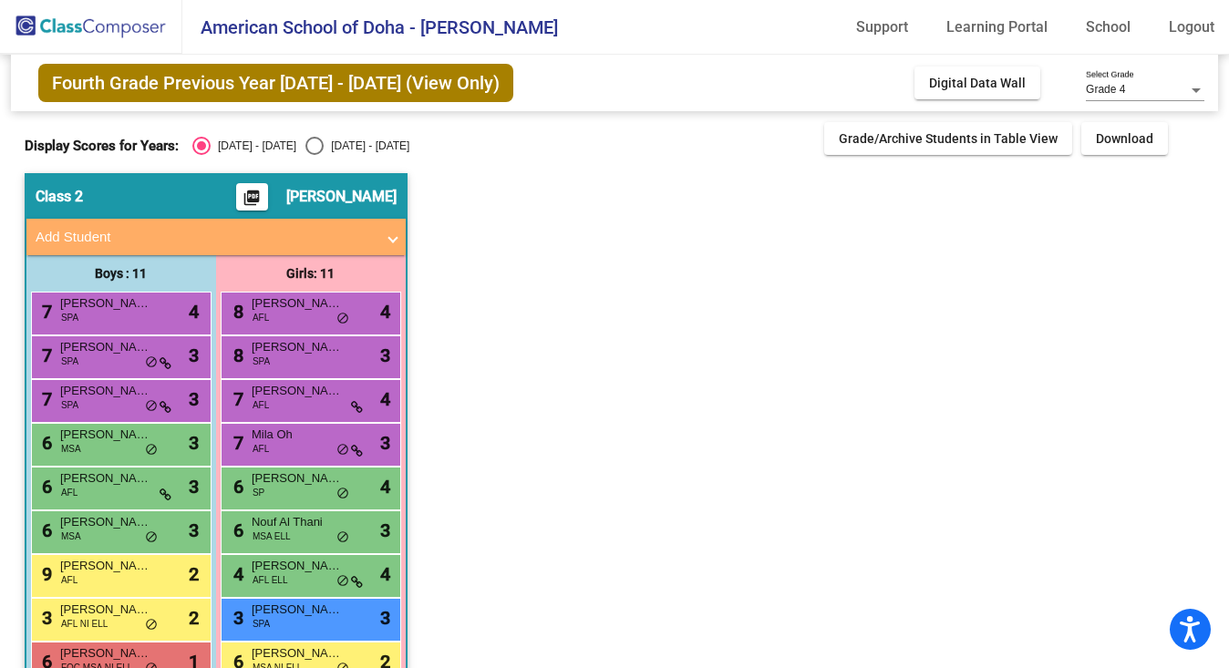
click at [305, 139] on div "Select an option" at bounding box center [314, 146] width 18 height 18
click at [314, 155] on input "[DATE] - [DATE]" at bounding box center [314, 155] width 1 height 1
radio input "true"
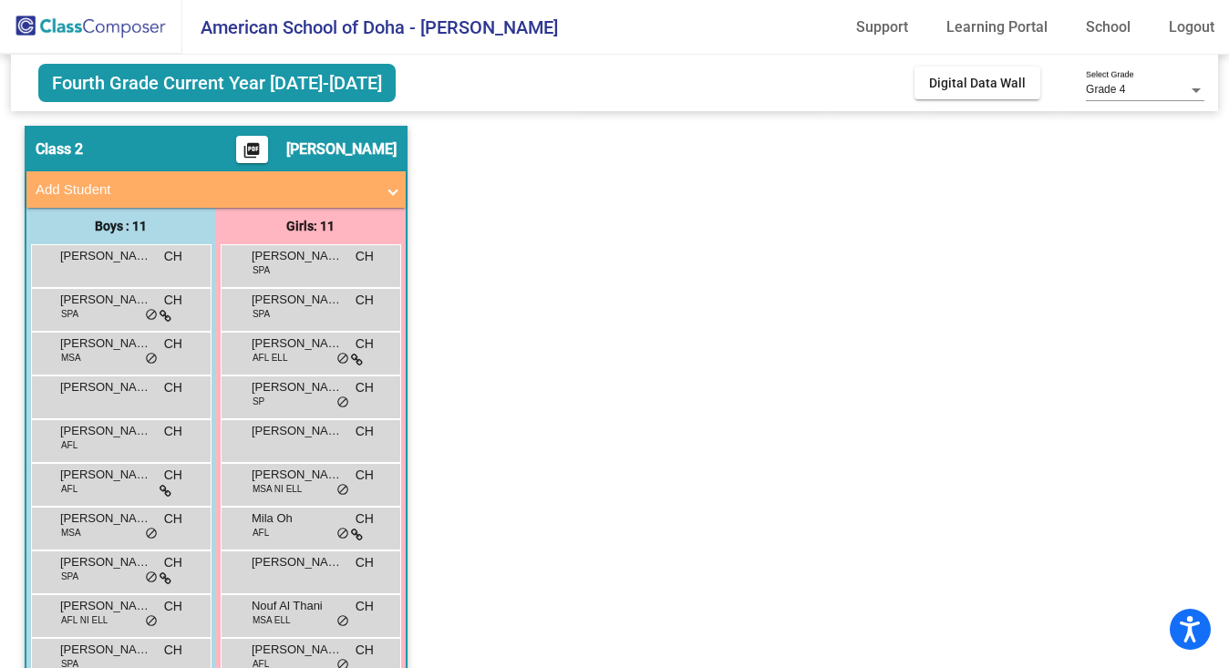
scroll to position [84, 0]
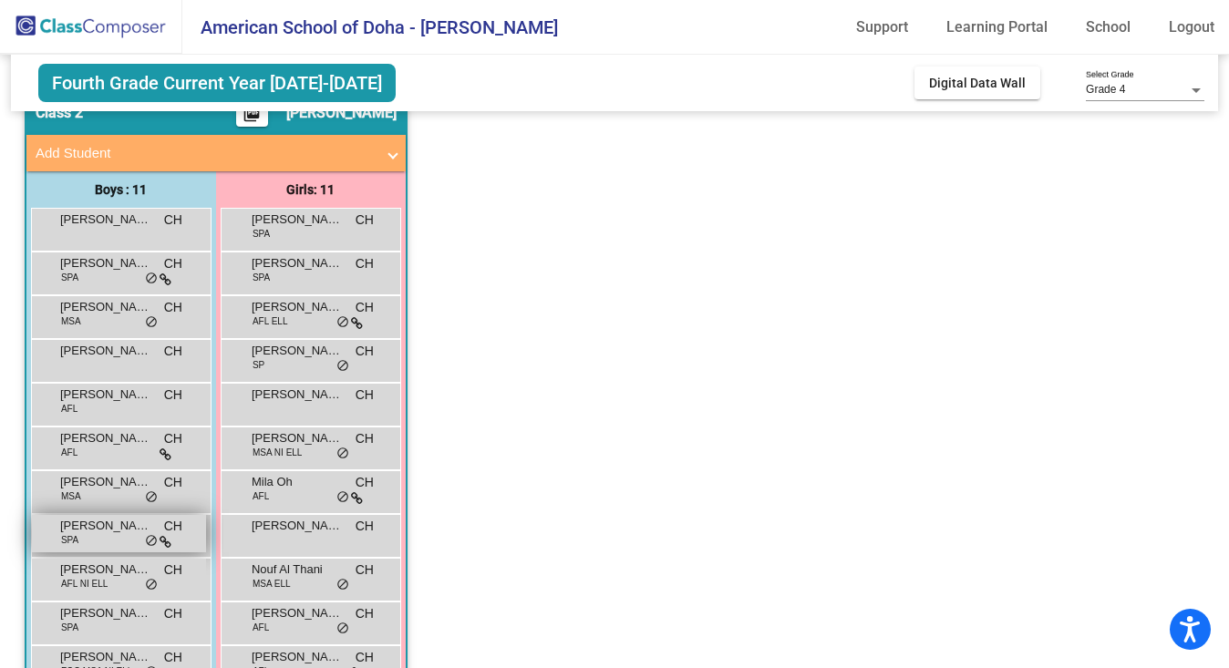
click at [129, 538] on div "[PERSON_NAME] SPA CH lock do_not_disturb_alt" at bounding box center [119, 533] width 174 height 37
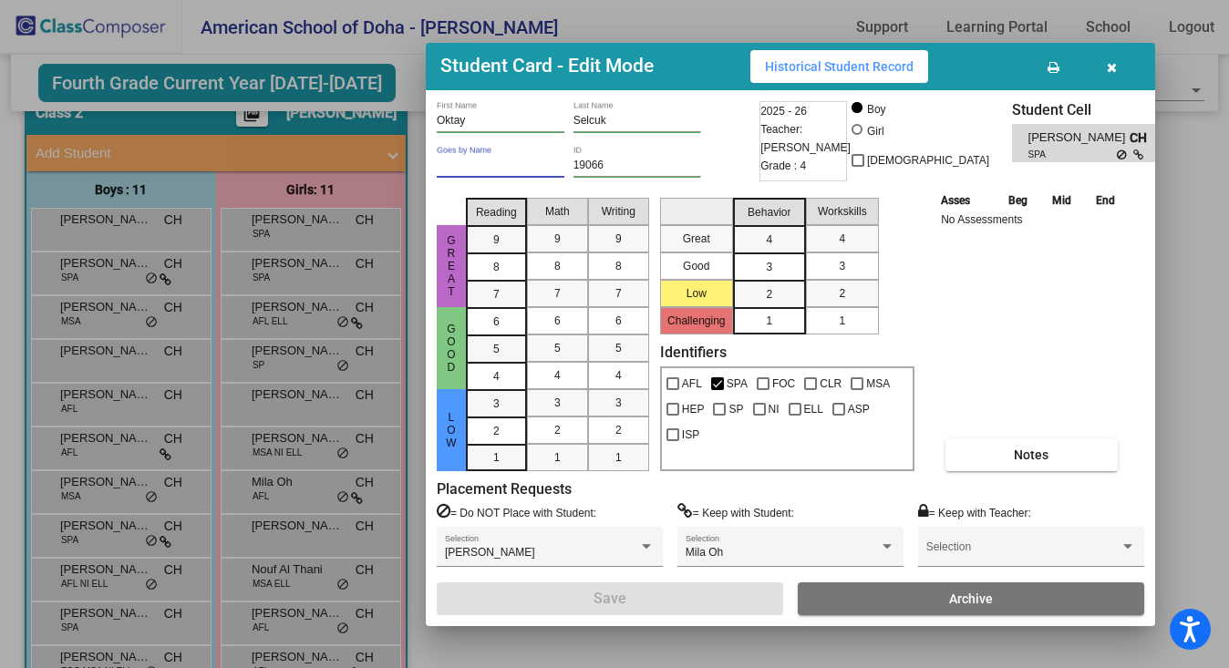
click at [467, 164] on input "Goes by Name" at bounding box center [501, 166] width 128 height 13
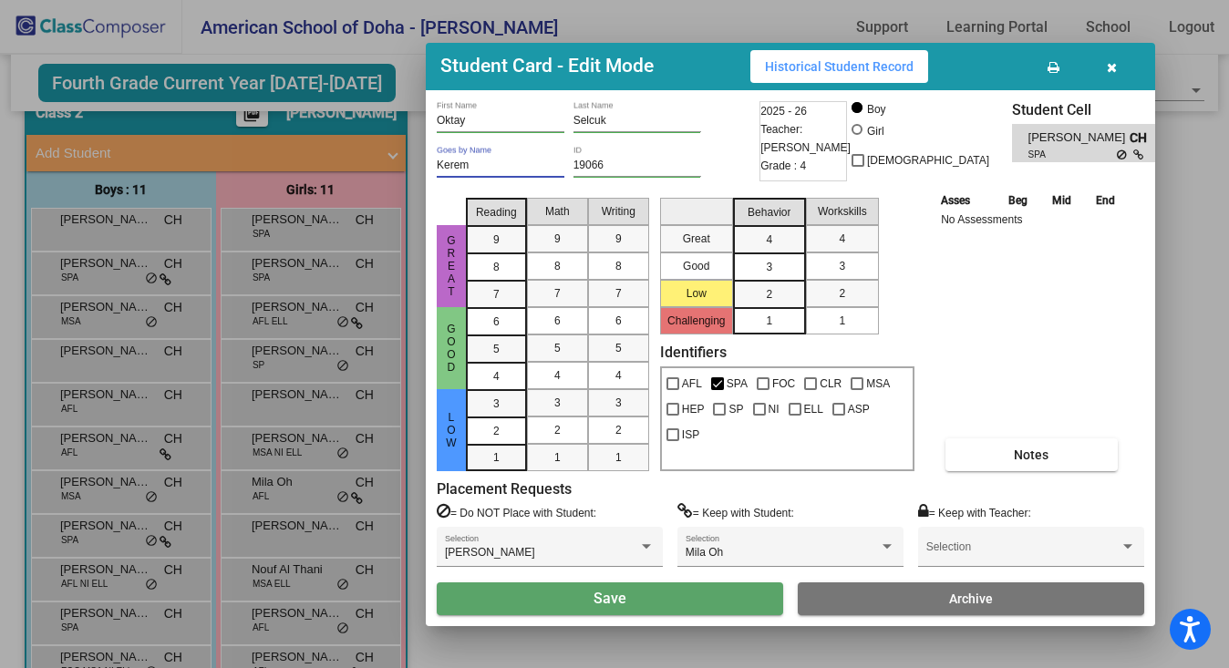
type input "Kerem"
click at [730, 608] on button "Save" at bounding box center [610, 599] width 346 height 33
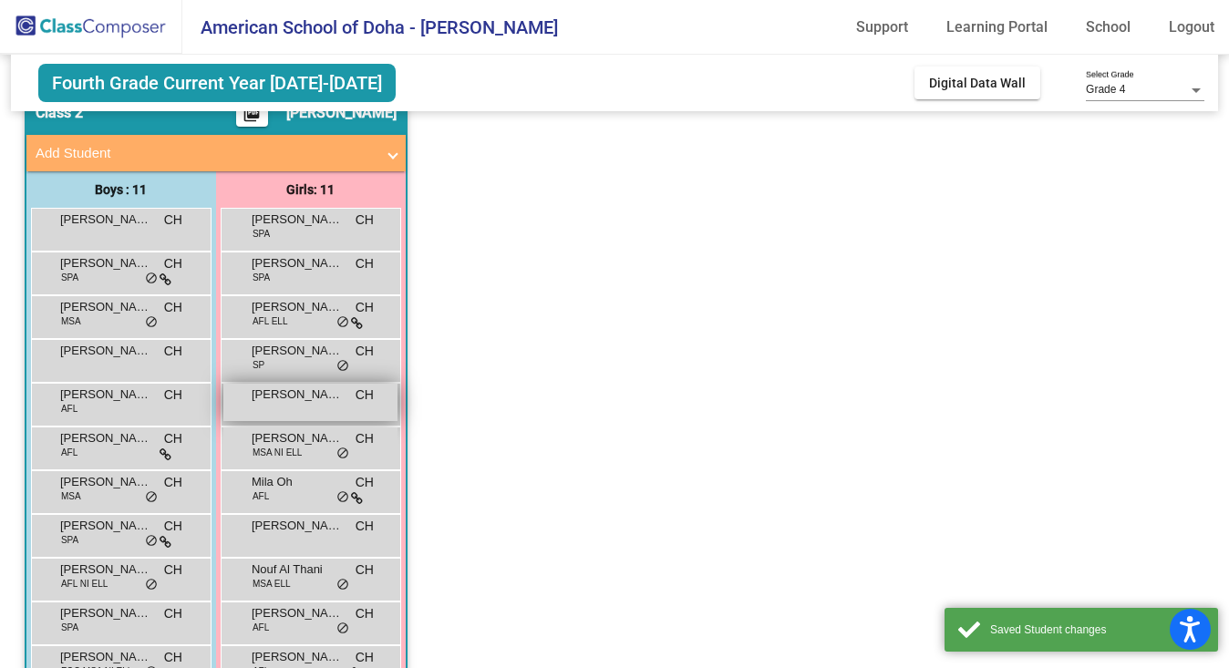
scroll to position [0, 0]
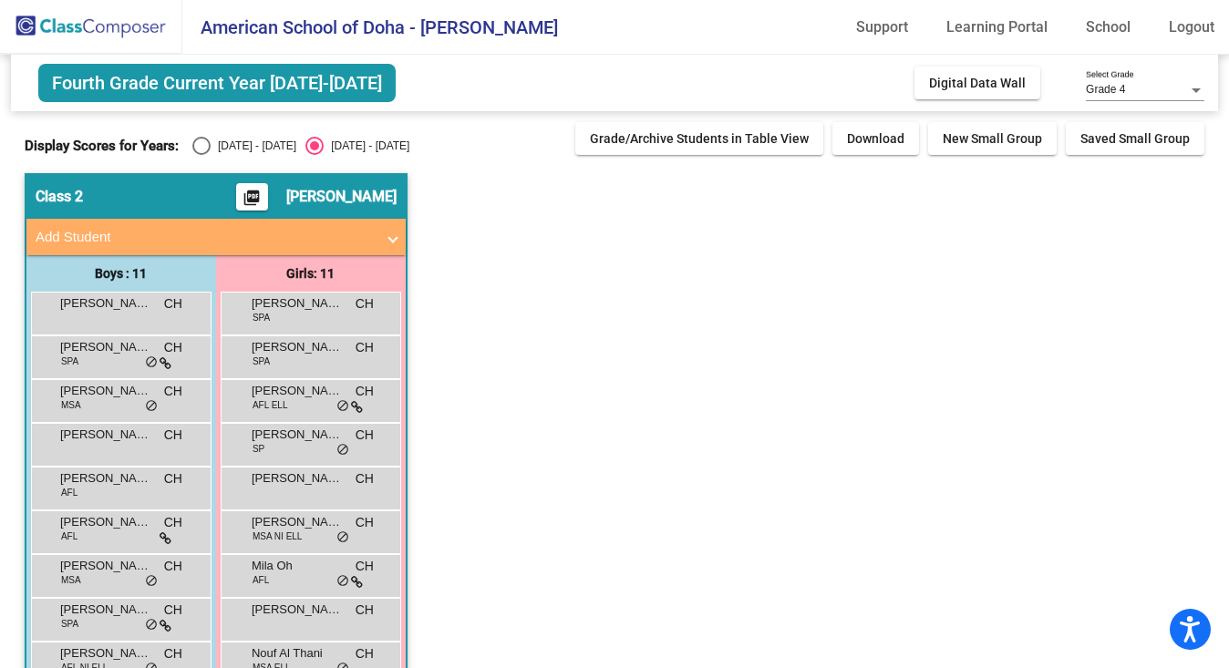
click at [194, 144] on div "Select an option" at bounding box center [201, 146] width 18 height 18
click at [201, 155] on input "[DATE] - [DATE]" at bounding box center [201, 155] width 1 height 1
radio input "true"
